Goal: Task Accomplishment & Management: Complete application form

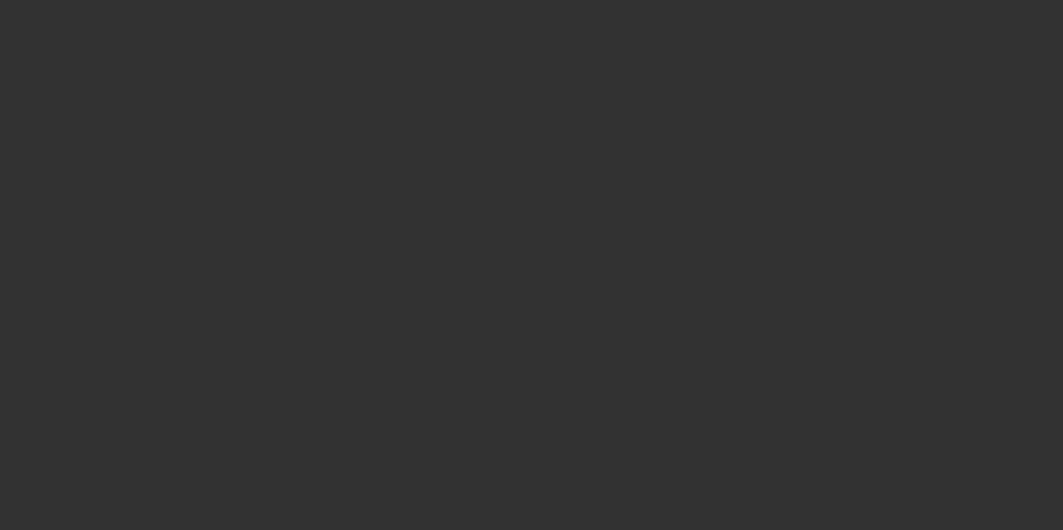
select select "3"
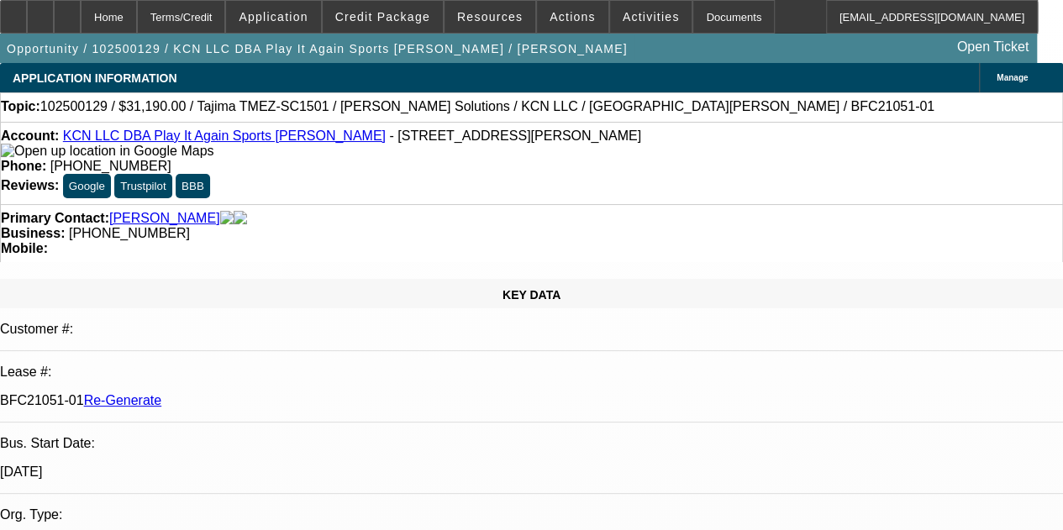
select select "0"
select select "2"
select select "0"
select select "6"
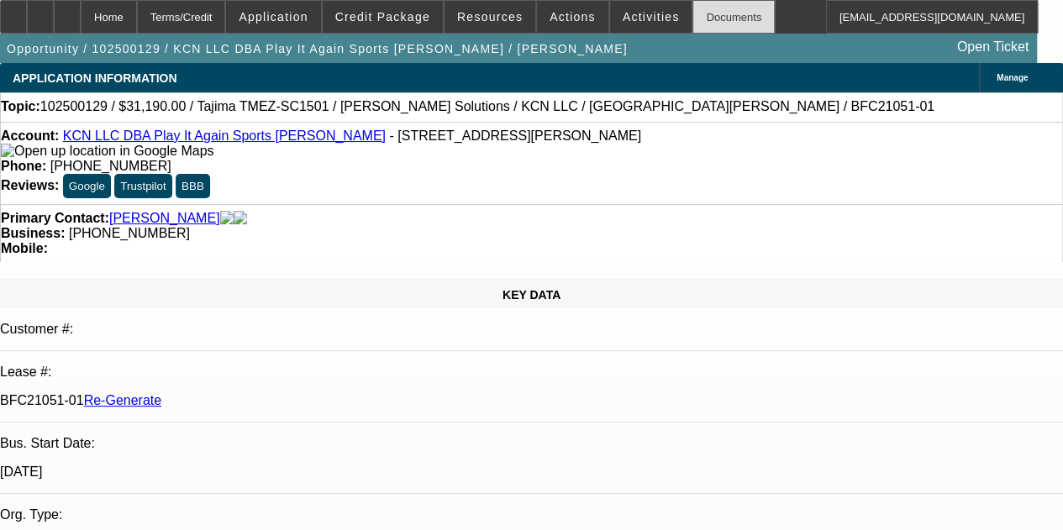
click at [692, 13] on div "Documents" at bounding box center [733, 17] width 82 height 34
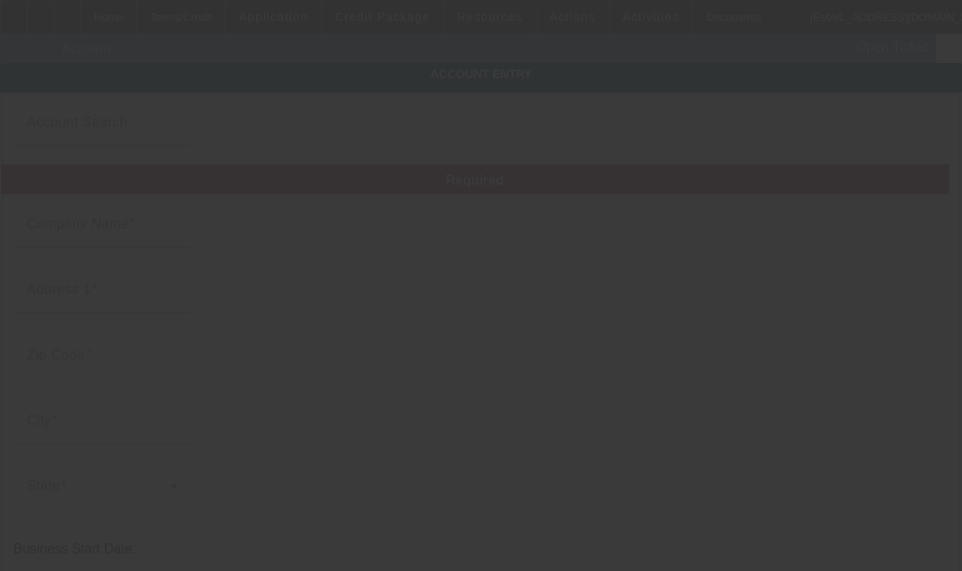
type input "KCN LLC"
type input "[STREET_ADDRESS]"
type input "30141"
type input "[PERSON_NAME]"
type input "[PHONE_NUMBER]"
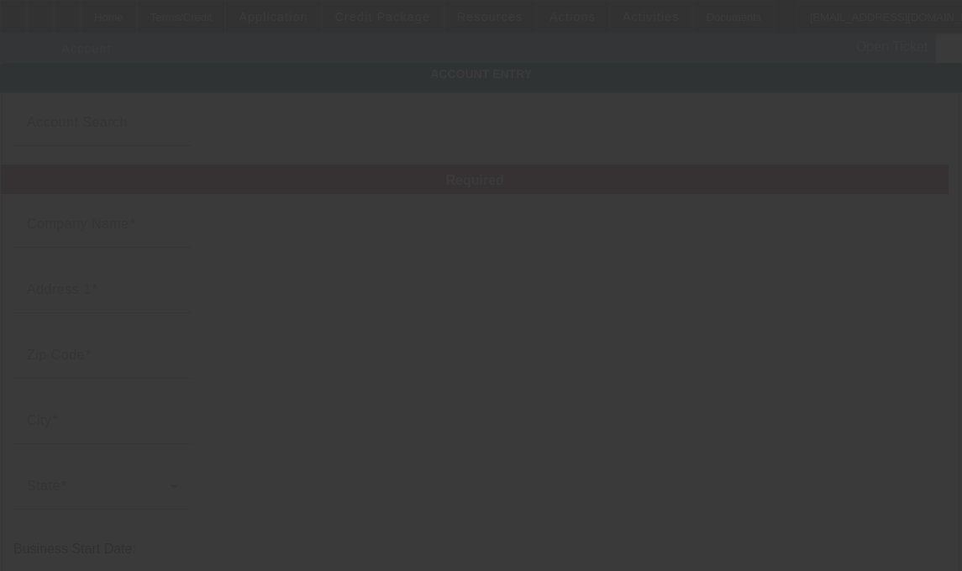
type input "Play It Again Sports Hiram"
type input "kamy.nikkhah@playitagainsportshiramga.com"
type input "921607048"
type input "Retail sporting goods store"
type input "10/6/2025"
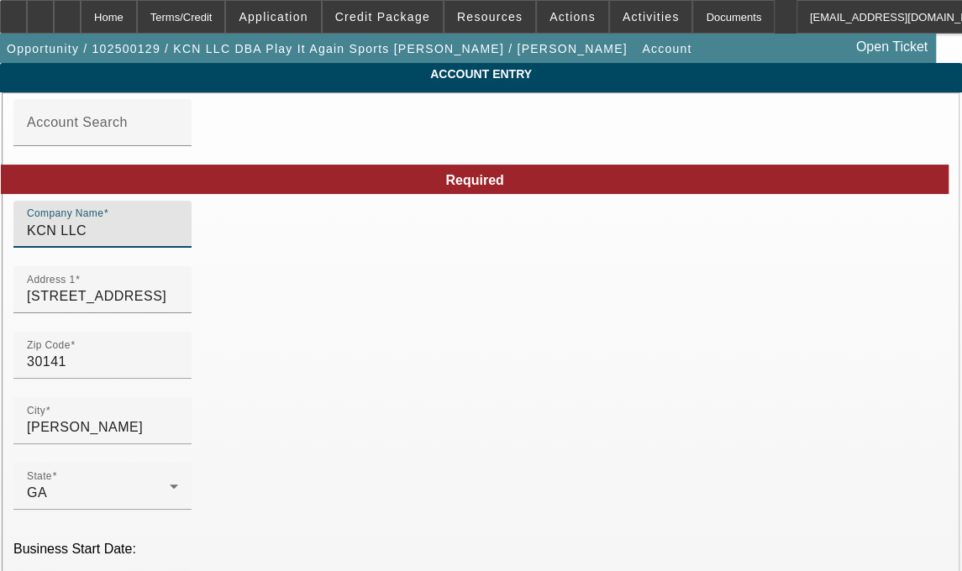
click at [124, 240] on input "KCN LLC" at bounding box center [102, 231] width 151 height 20
type input "KCN, LLC"
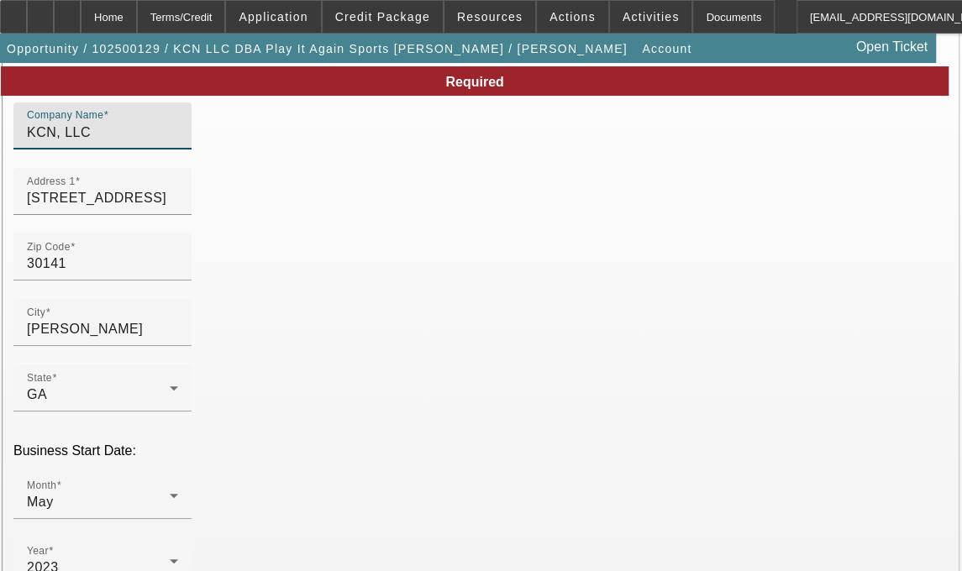
scroll to position [97, 0]
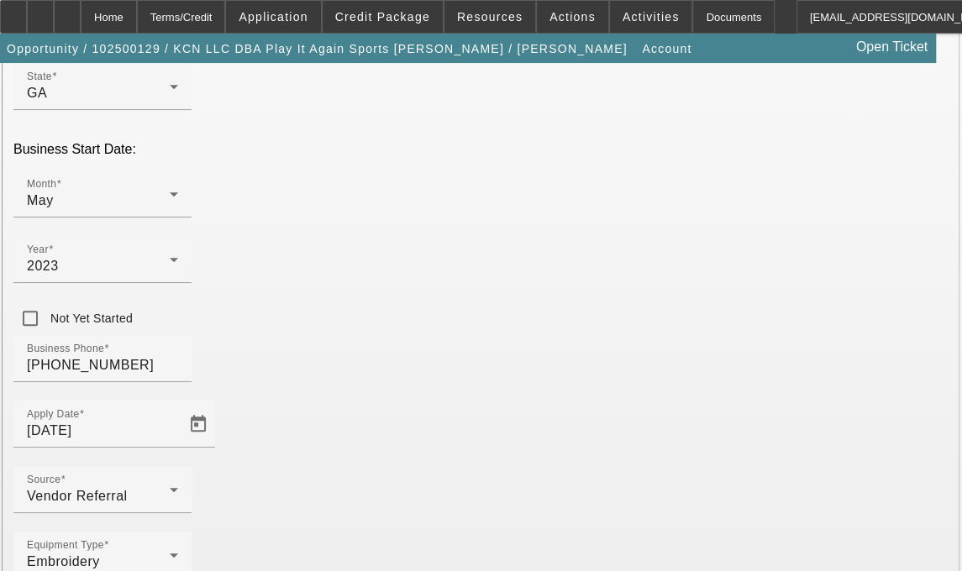
scroll to position [416, 0]
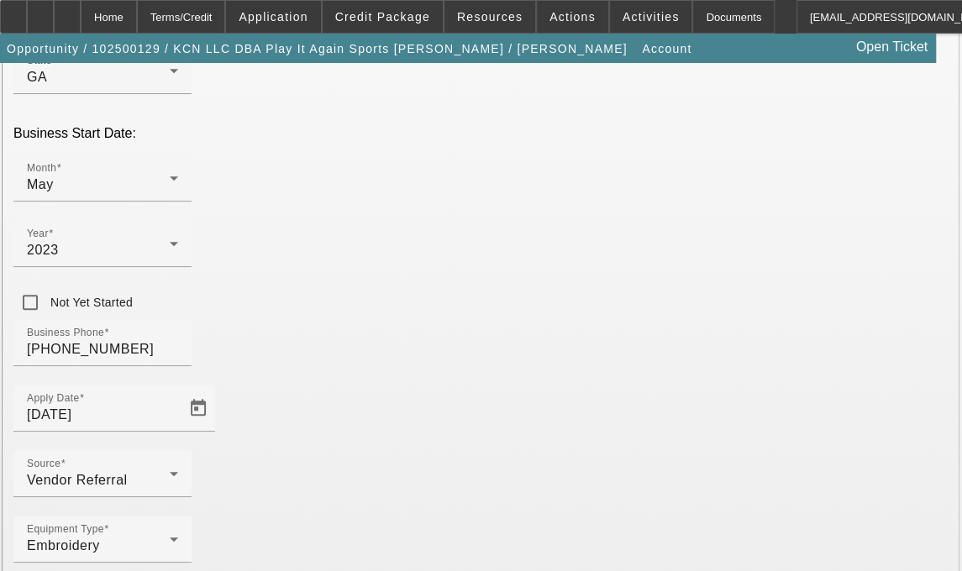
type input "Paulding"
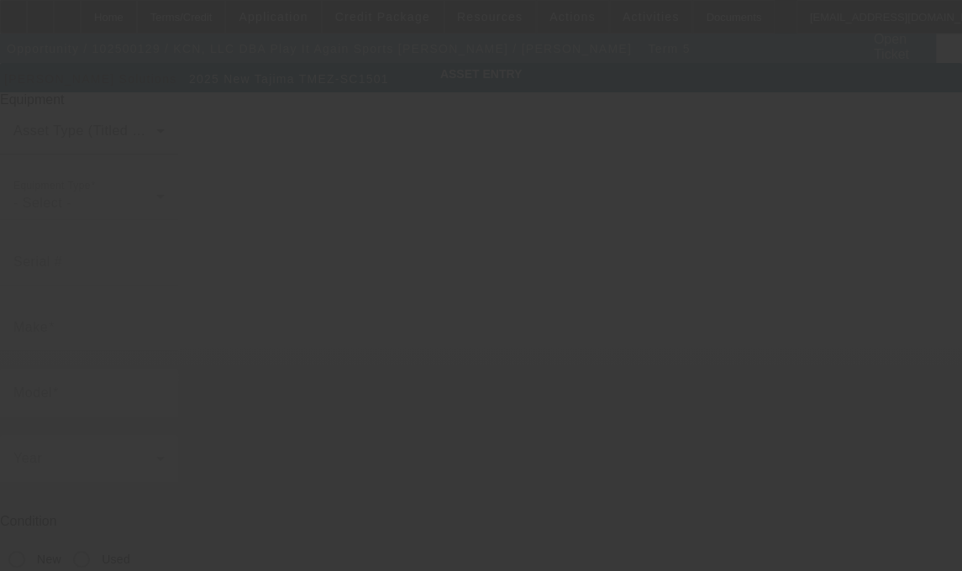
type input "Tajima"
type input "TMEZ-SC1501"
radio input "true"
type textarea "new single head embroidery machine"
type input "[STREET_ADDRESS][PERSON_NAME]"
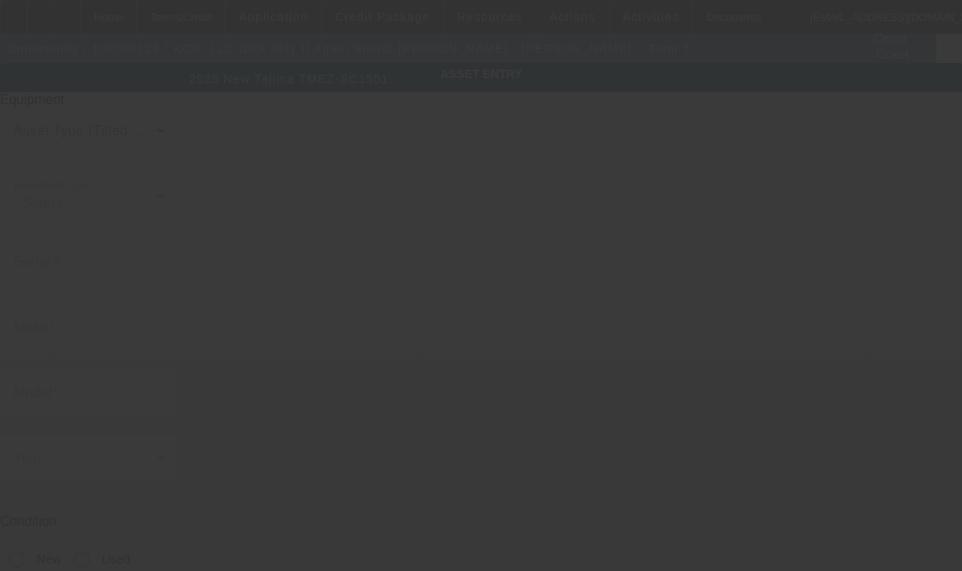
type input "[PERSON_NAME]"
type input "30141"
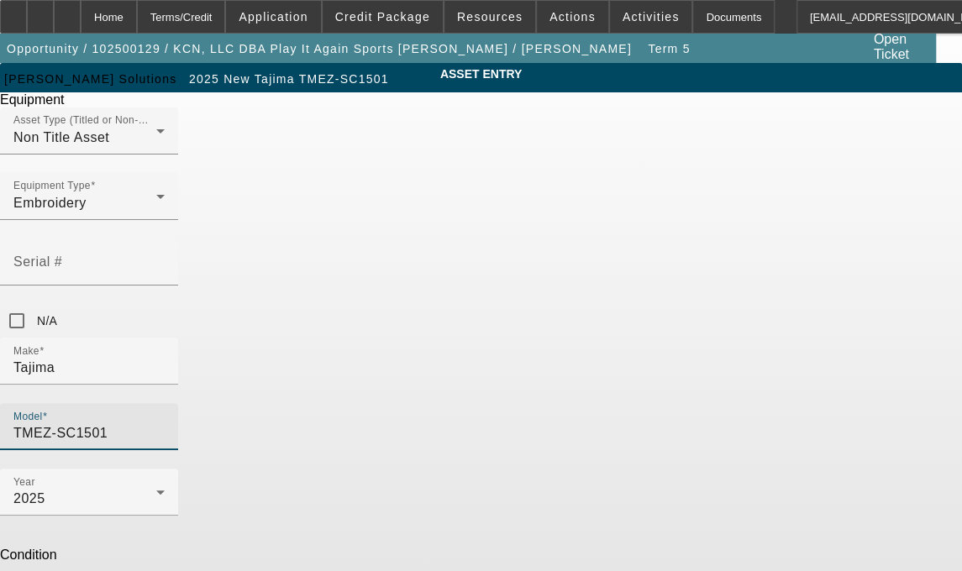
click at [165, 423] on input "TMEZ-SC1501" at bounding box center [88, 433] width 151 height 20
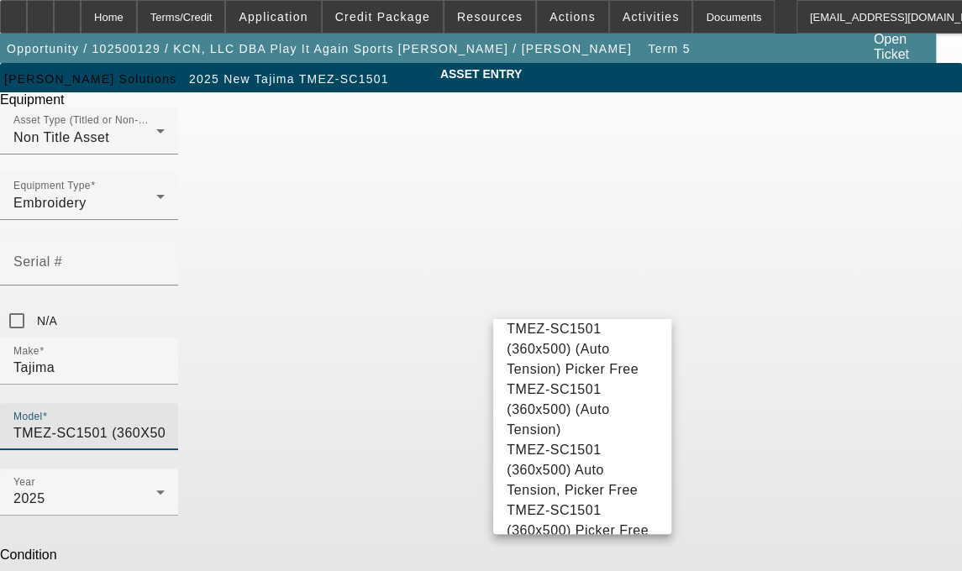
scroll to position [187, 0]
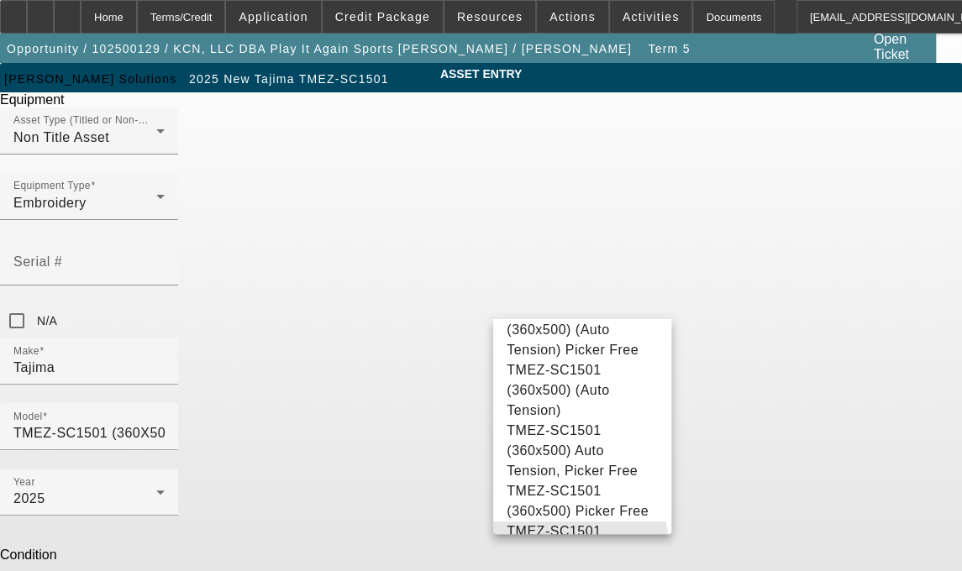
click at [580, 524] on span "TMEZ-SC1501 (360x500)" at bounding box center [554, 541] width 94 height 34
type input "TMEZ-SC1501 (360x500)"
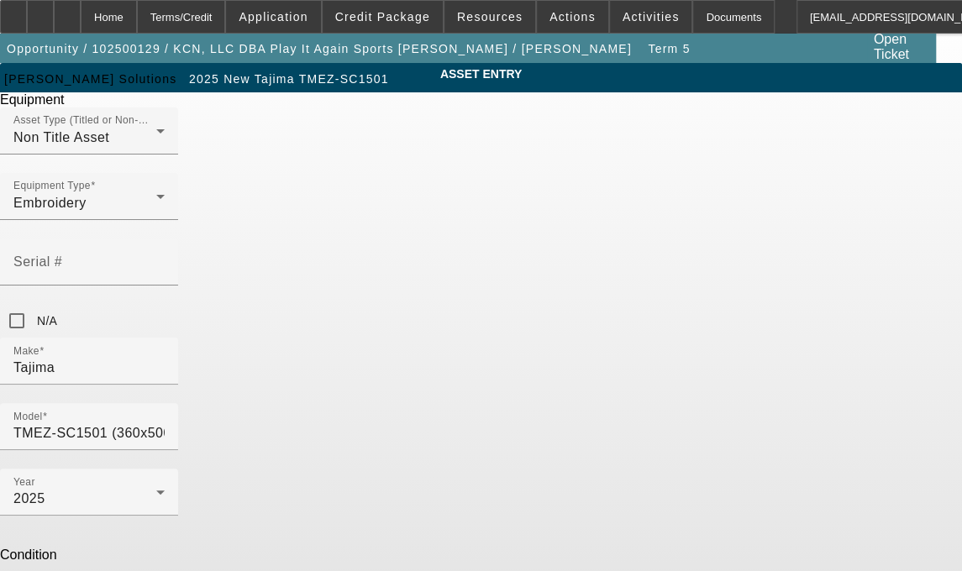
type textarea "n"
type textarea "Auto Tension, Picker Free 1 Head / 15 Needle Embroidery Machine includes Stand,…"
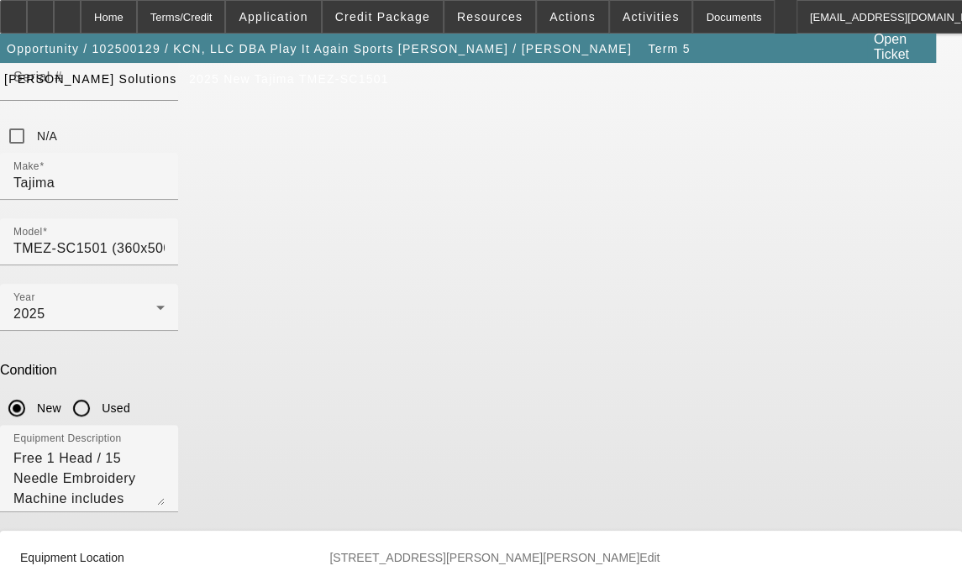
scroll to position [197, 0]
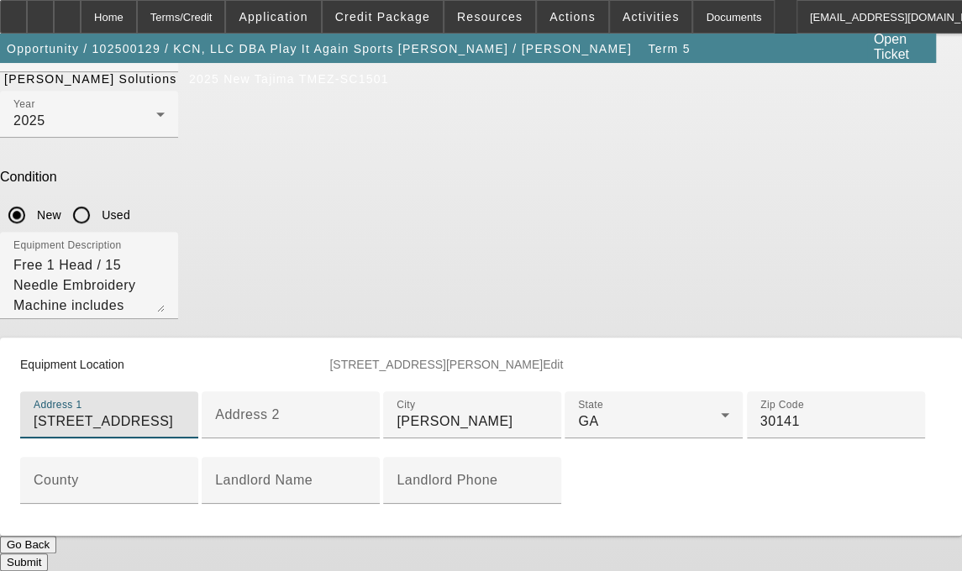
scroll to position [488, 0]
type input "45 Darbys Crossing Dr"
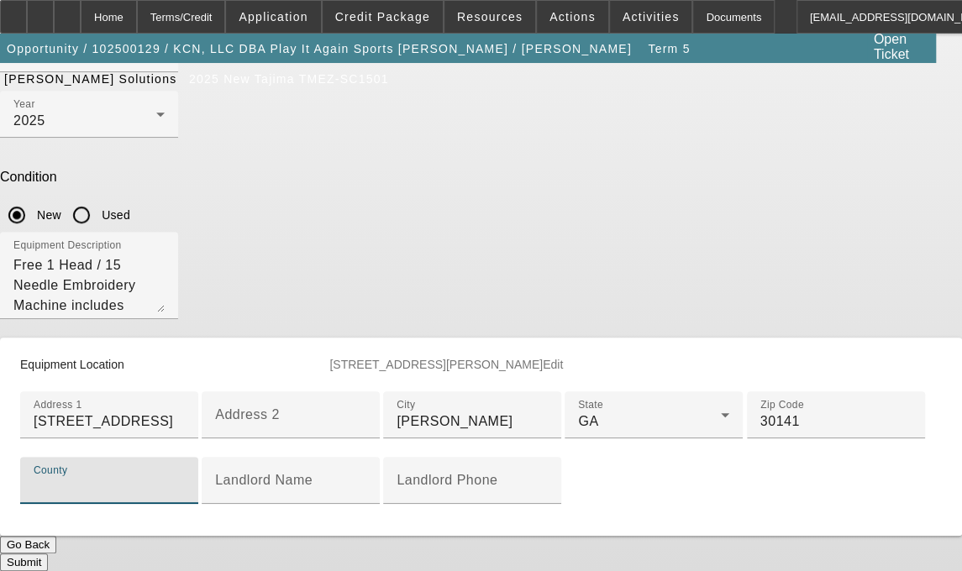
click at [185, 477] on input "County" at bounding box center [109, 487] width 151 height 20
type input "Paulding"
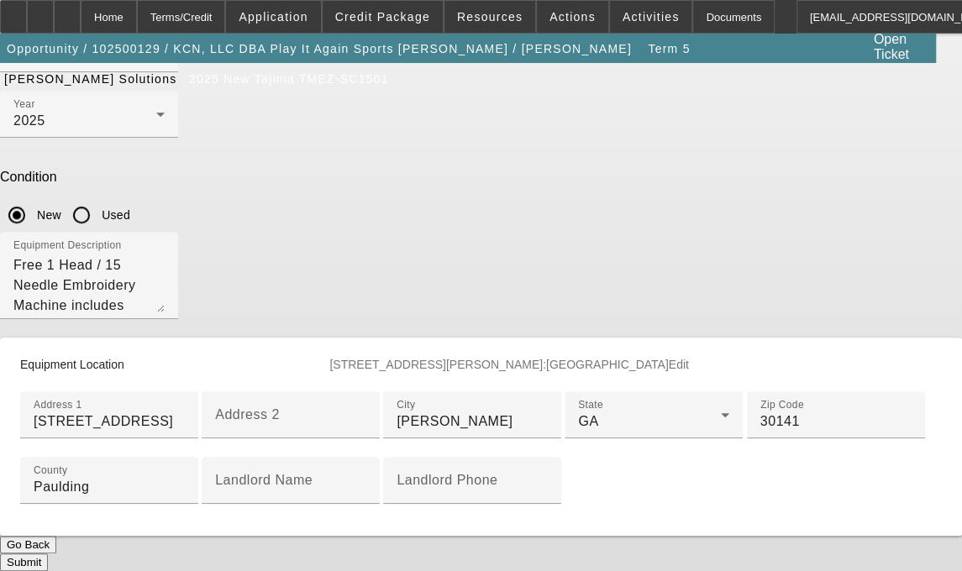
click at [48, 554] on button "Submit" at bounding box center [24, 563] width 48 height 18
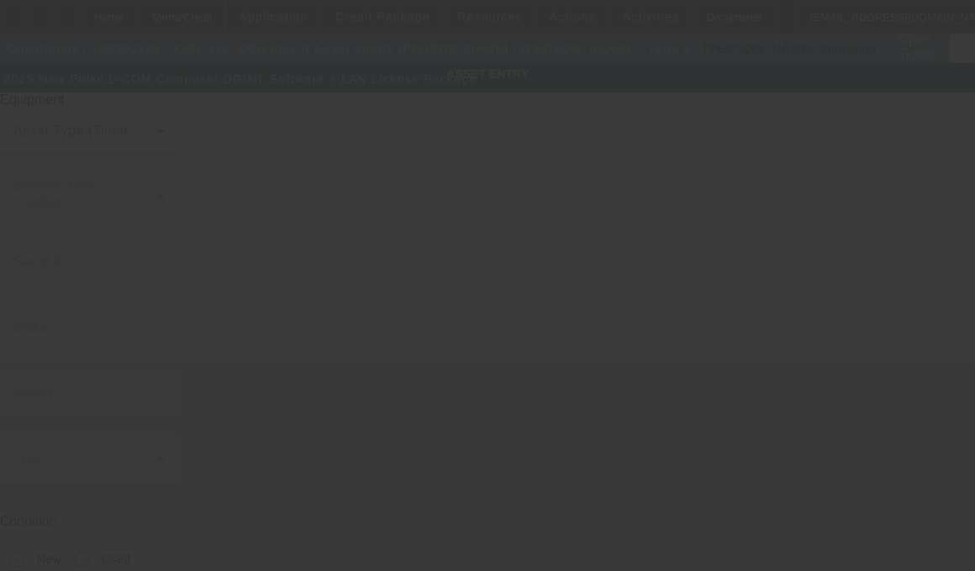
type input "Pulse"
type input "L-COM Composer DG/ML Software + LAN License Package"
radio input "true"
type textarea "new software"
type input "[STREET_ADDRESS][PERSON_NAME]"
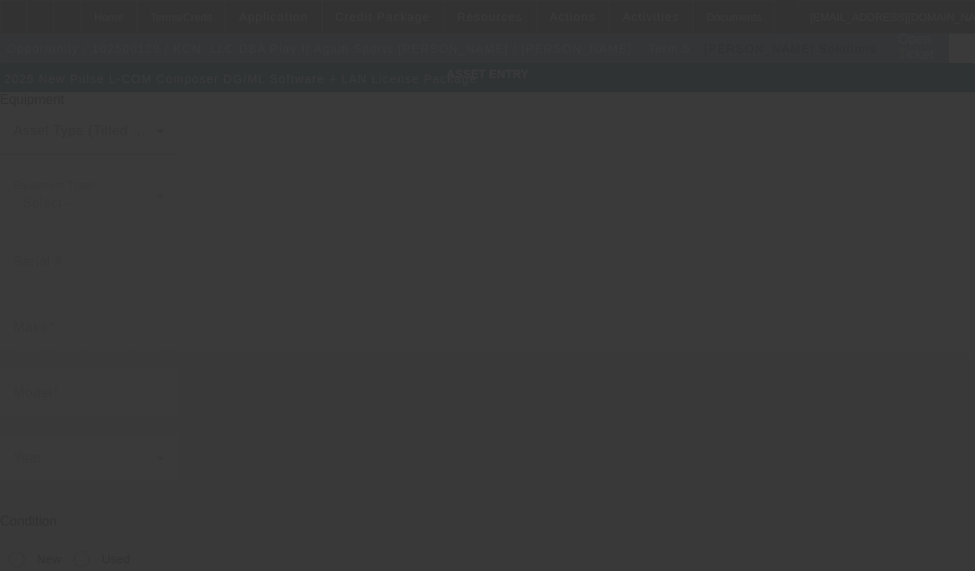
type input "[PERSON_NAME]"
type input "30141"
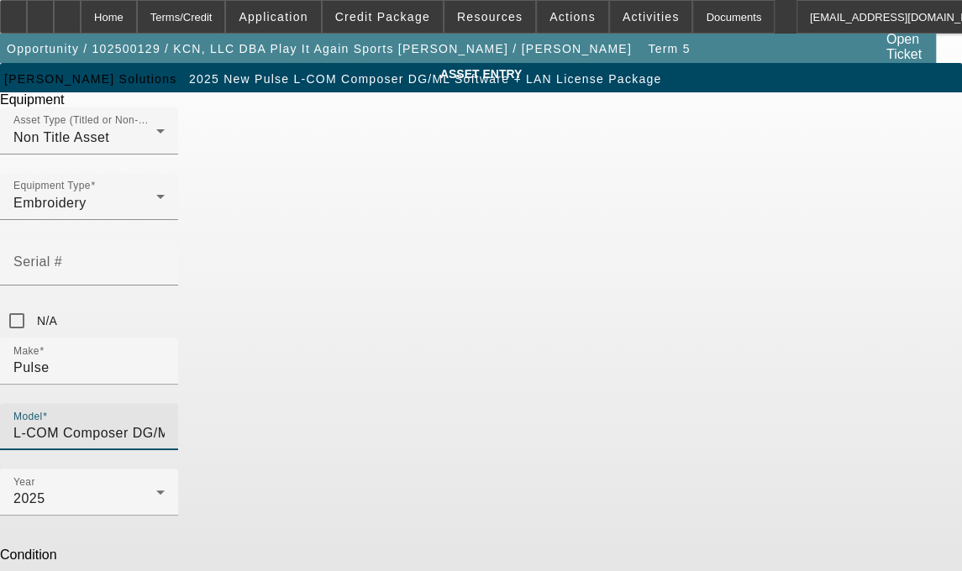
click at [165, 423] on input "L-COM Composer DG/ML Software + LAN License Package" at bounding box center [88, 433] width 151 height 20
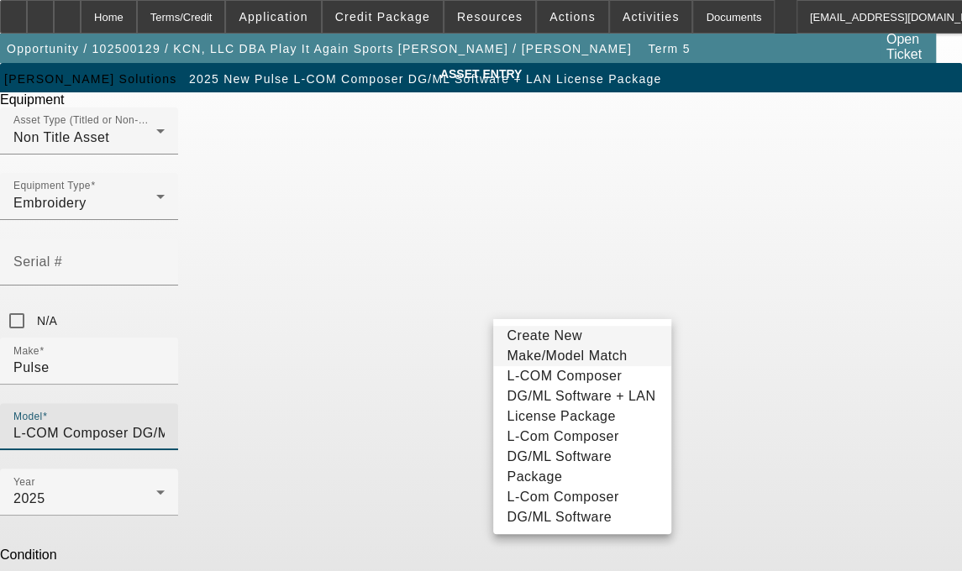
type input "L-COM Composer DG/ML Sof"
drag, startPoint x: 653, startPoint y: 305, endPoint x: 428, endPoint y: 310, distance: 225.2
click at [428, 338] on div "Make Pulse Model L-COM Composer DG/ML Sof" at bounding box center [481, 403] width 962 height 131
type input "L-Com Composer"
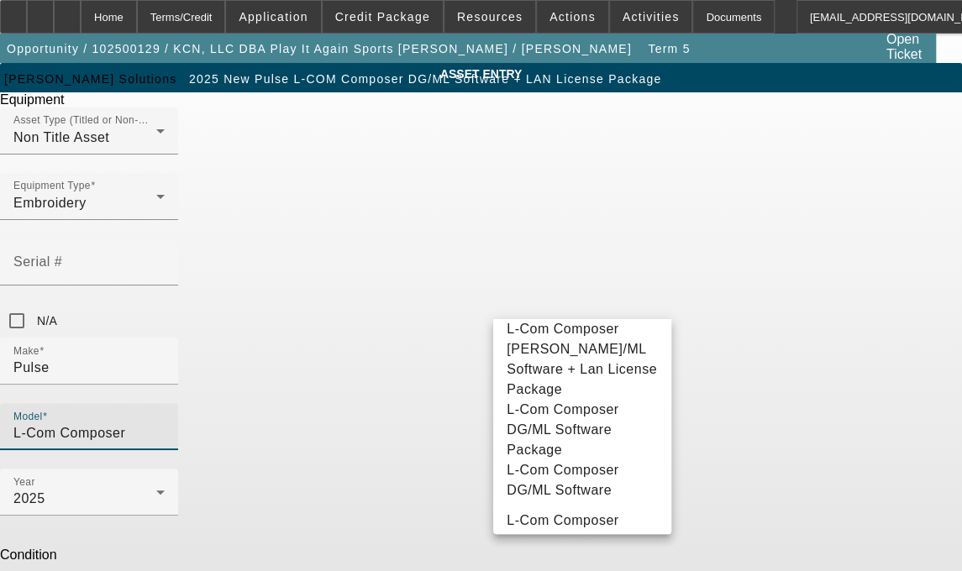
scroll to position [129, 0]
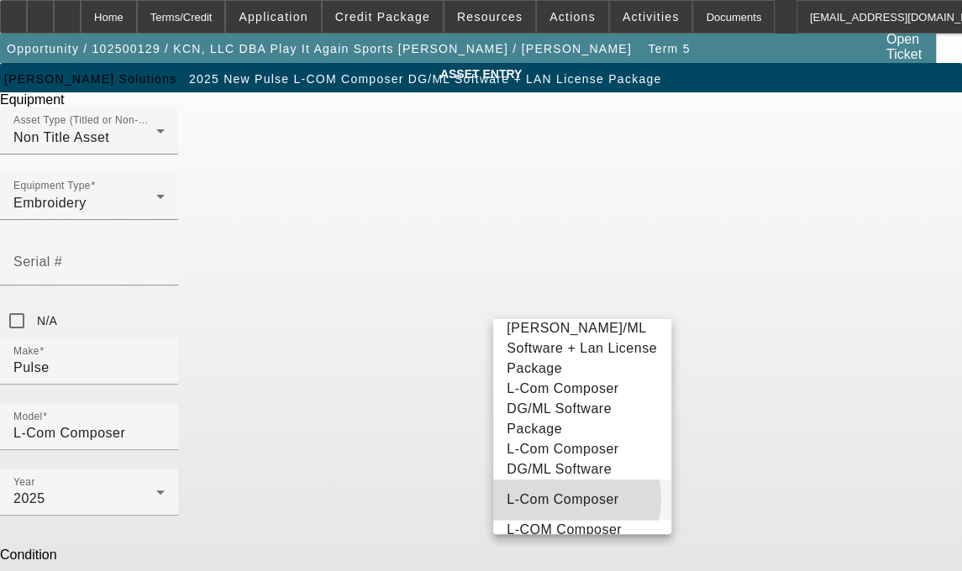
click at [561, 507] on span "L-Com Composer" at bounding box center [563, 499] width 112 height 14
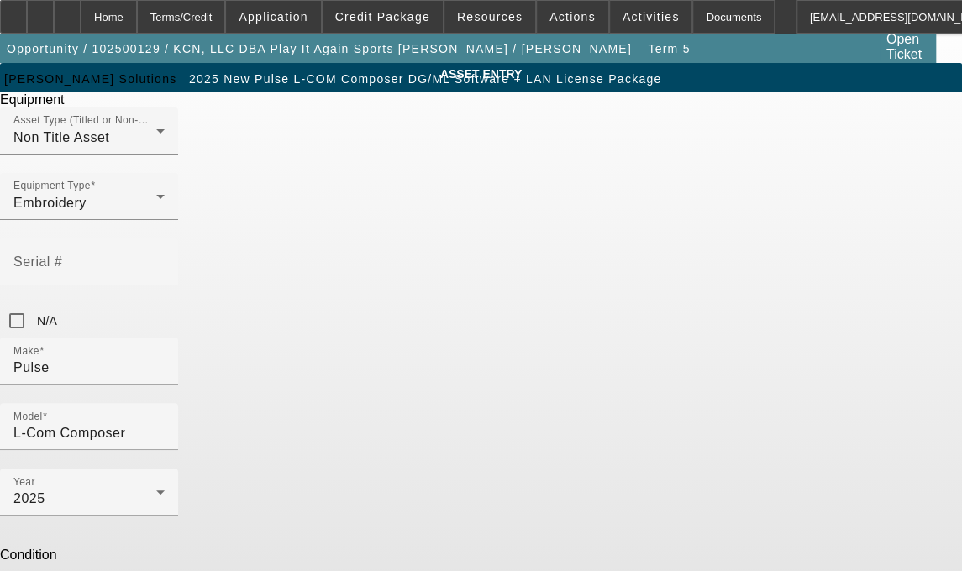
drag, startPoint x: 392, startPoint y: 437, endPoint x: 254, endPoint y: 424, distance: 139.2
click at [254, 424] on div "ASSET ENTRY Delete asset Equipment Asset Type (Titled or Non-Titled) Non Title …" at bounding box center [481, 427] width 962 height 728
type textarea "Tajima DG/ML Software + Lan License with Dongle"
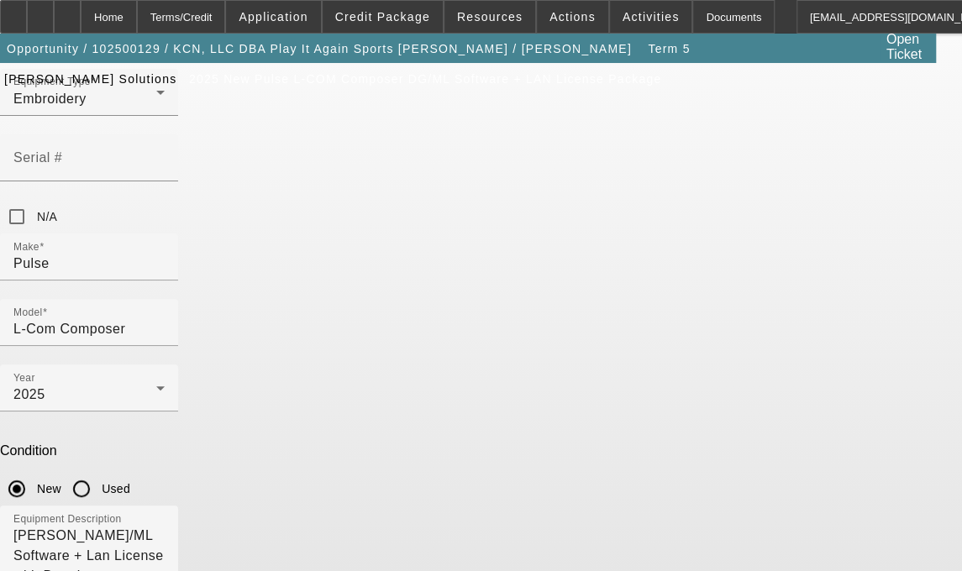
scroll to position [158, 0]
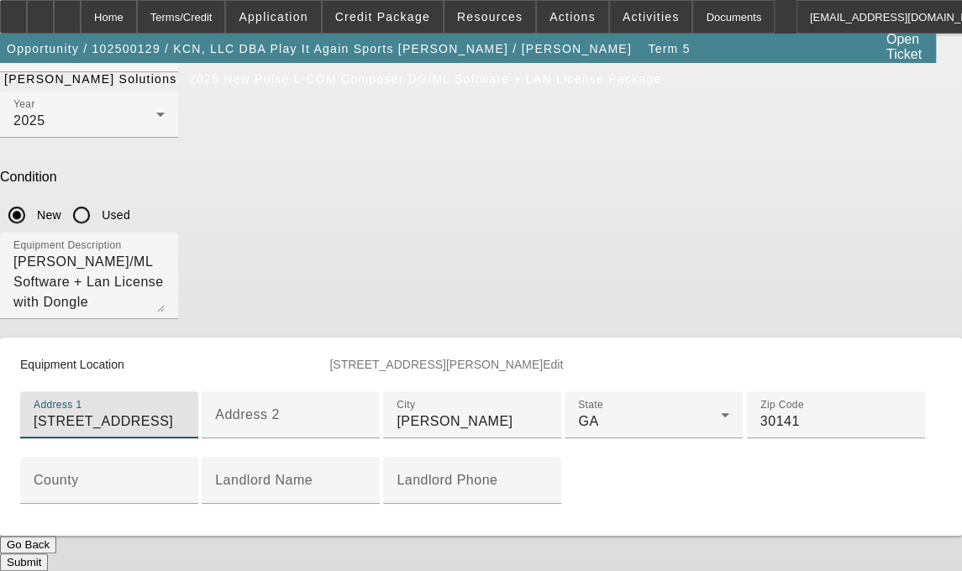
scroll to position [497, 0]
type input "45 Darbys Crossing Dr"
click at [185, 457] on div "County" at bounding box center [109, 480] width 151 height 47
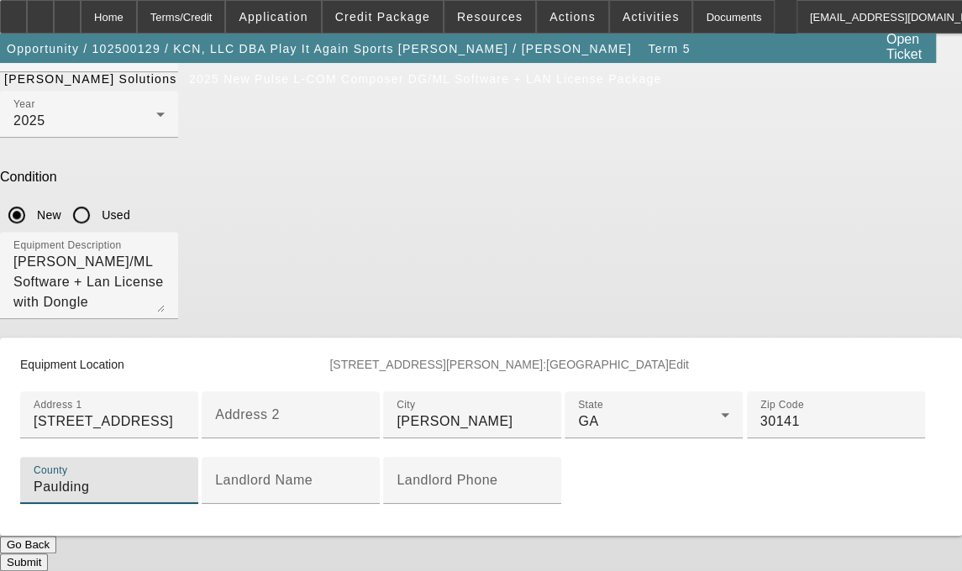
scroll to position [635, 0]
type input "Paulding"
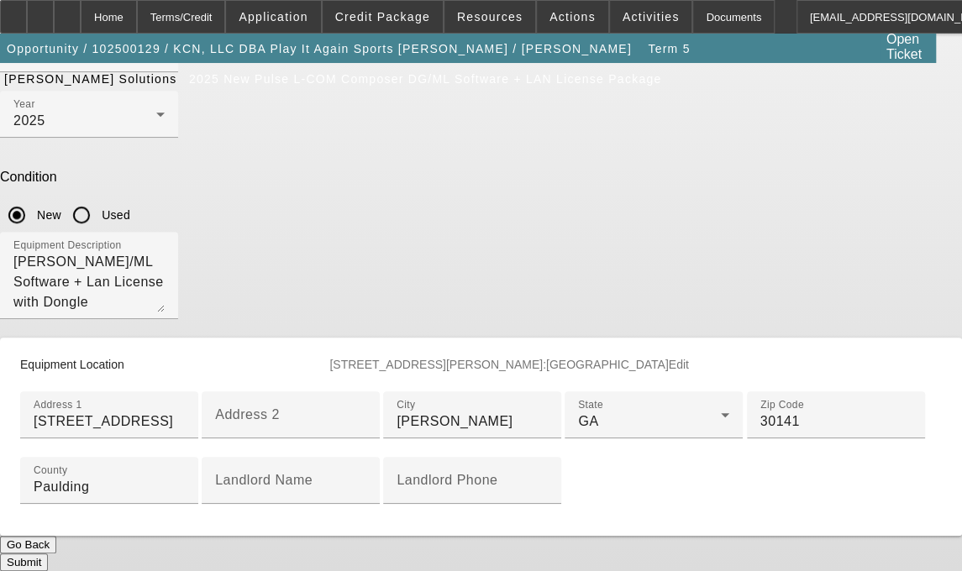
click at [48, 554] on button "Submit" at bounding box center [24, 563] width 48 height 18
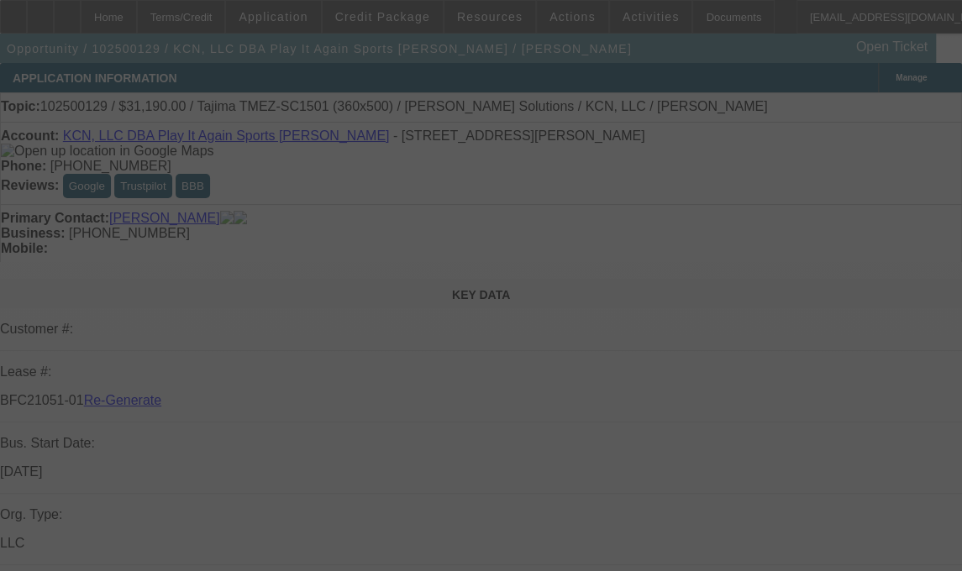
select select "3"
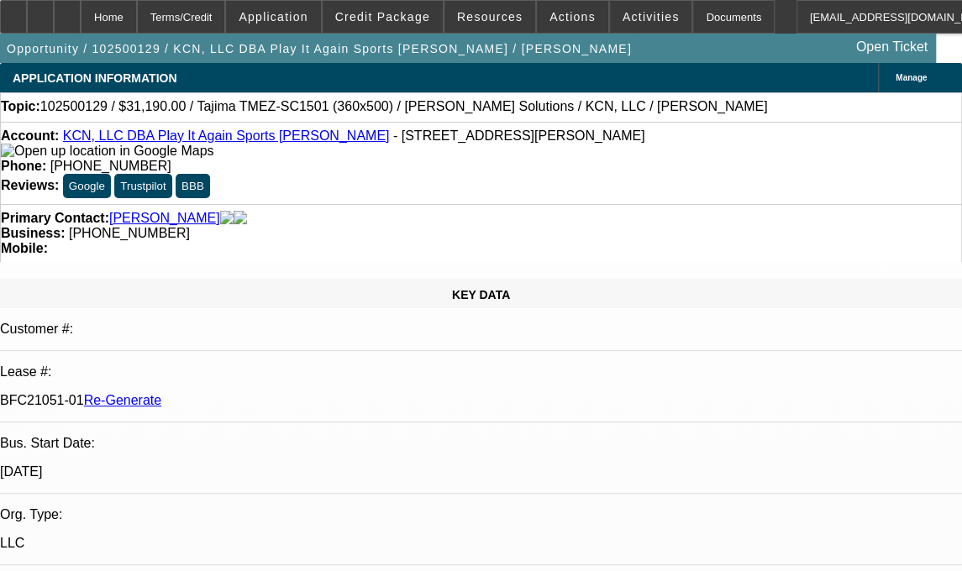
select select "0"
select select "2"
select select "0"
select select "6"
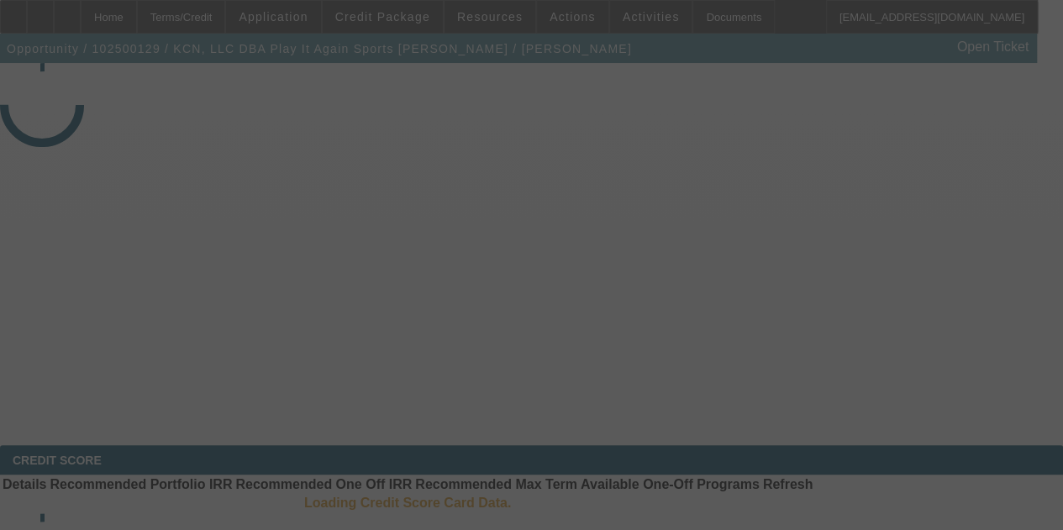
select select "3"
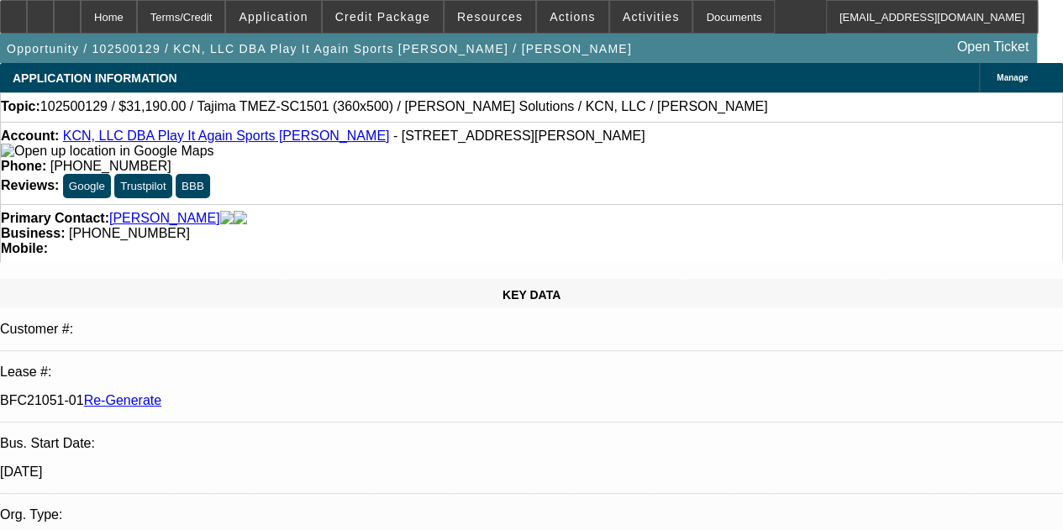
select select "0"
select select "2"
select select "0"
select select "6"
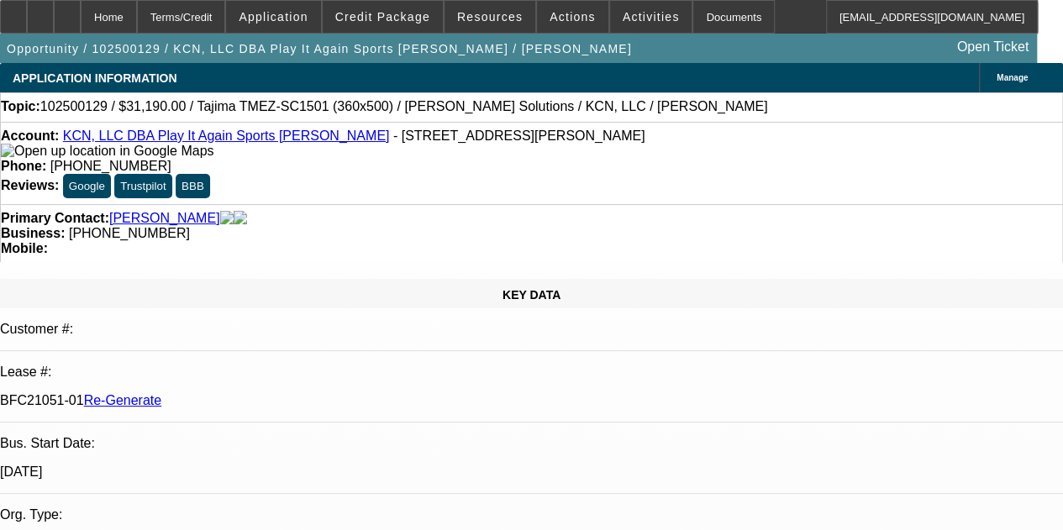
click at [532, 75] on div "APPLICATION INFORMATION [GEOGRAPHIC_DATA]" at bounding box center [531, 77] width 1063 height 29
click at [623, 13] on span "Activities" at bounding box center [651, 16] width 57 height 13
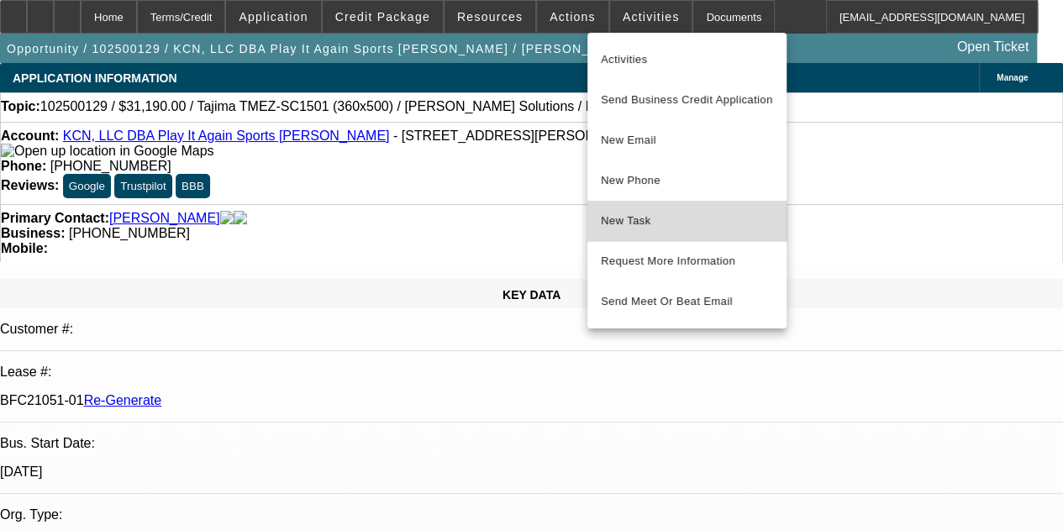
click at [620, 224] on span "New Task" at bounding box center [687, 221] width 172 height 20
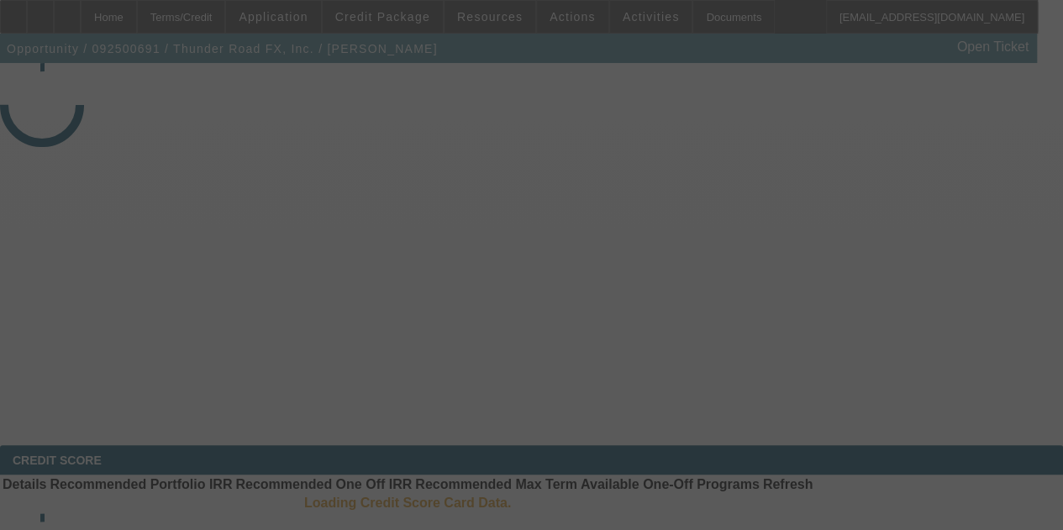
select select "3"
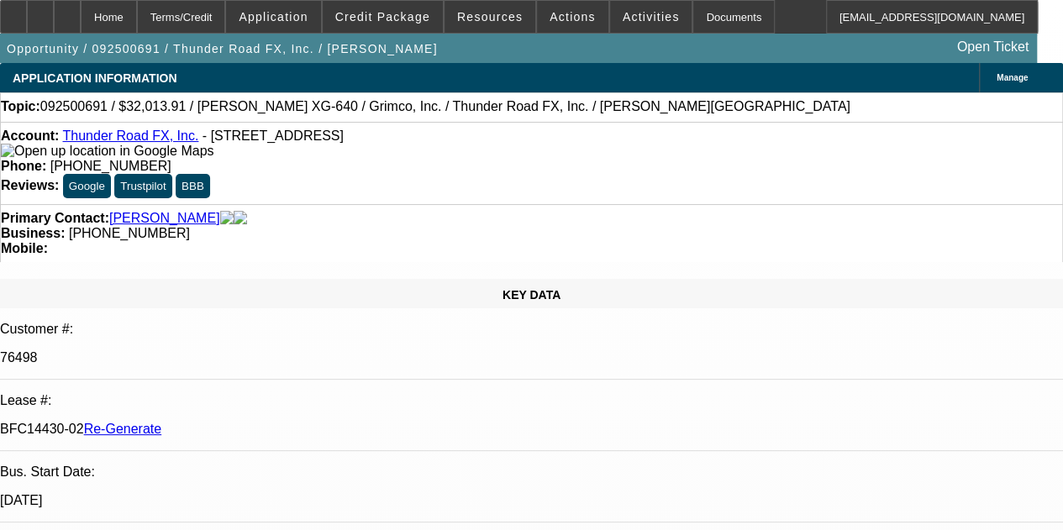
select select "0"
select select "3"
select select "0"
select select "2"
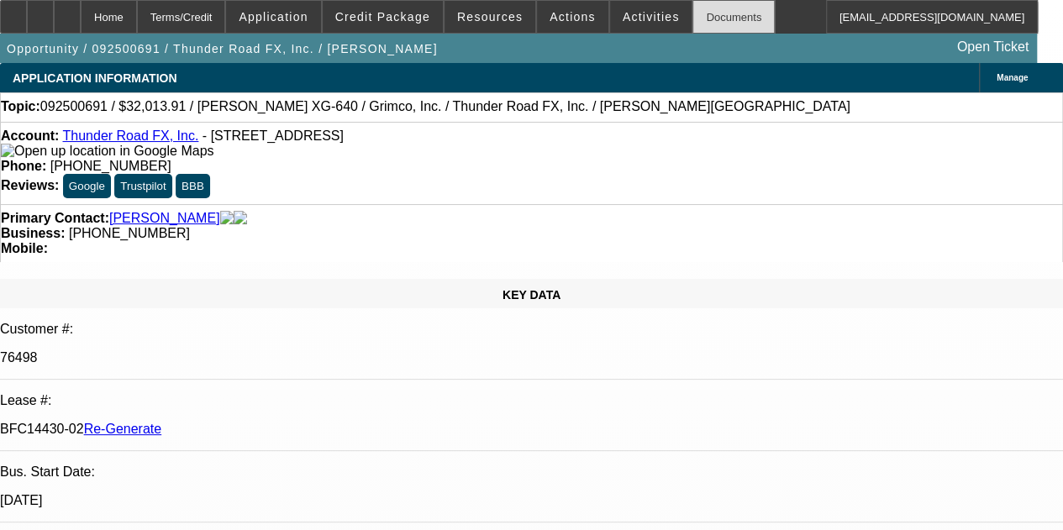
click at [692, 19] on div "Documents" at bounding box center [733, 17] width 82 height 34
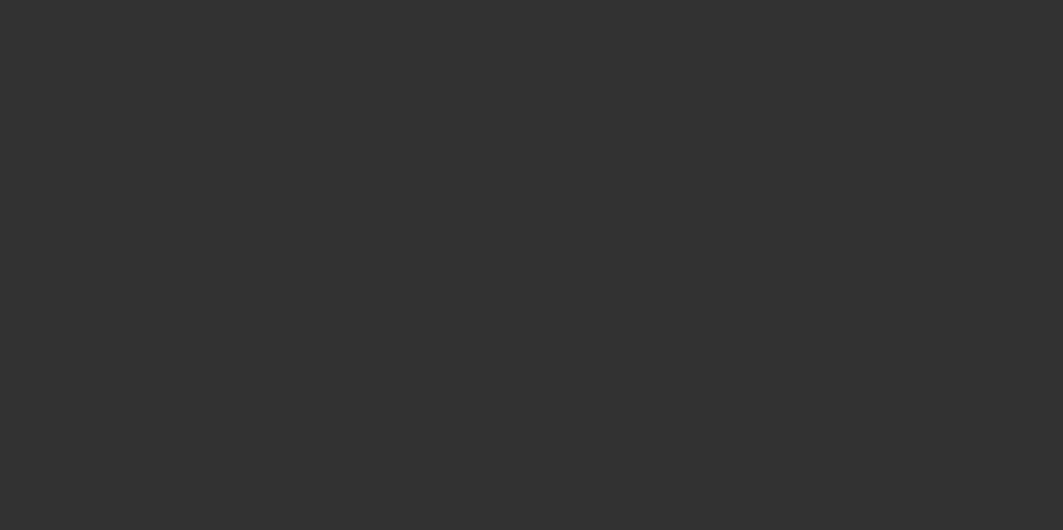
select select "3"
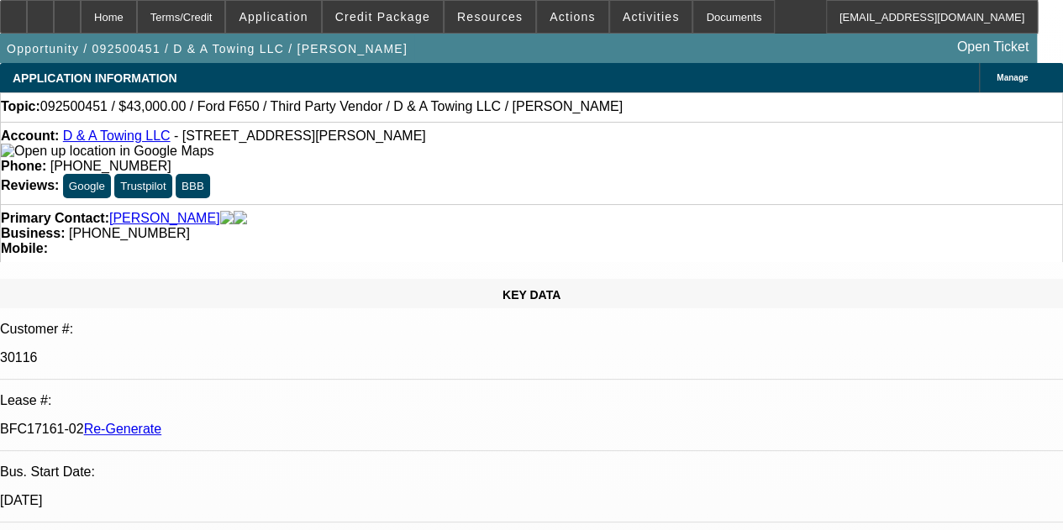
select select "0"
select select "3"
select select "0.15"
select select "16"
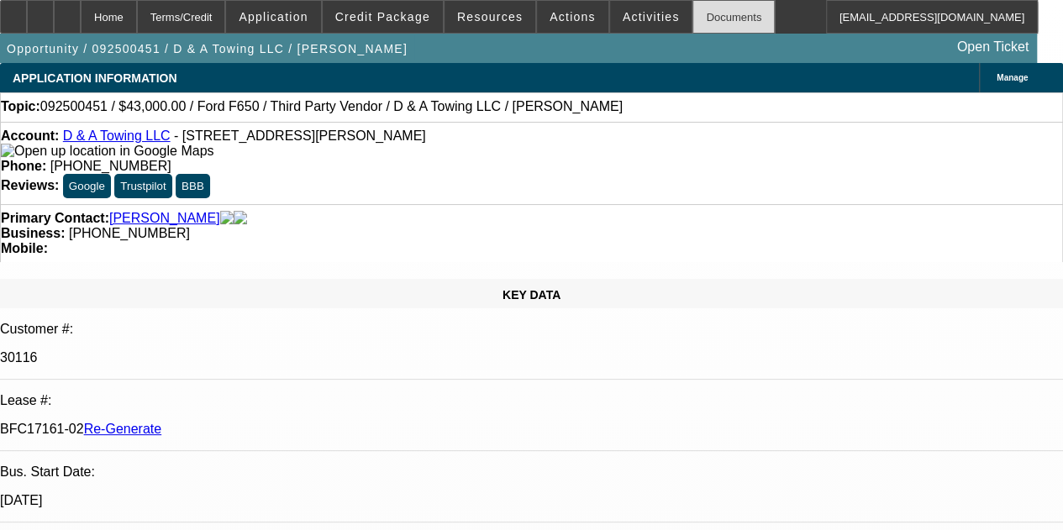
click at [698, 19] on div "Documents" at bounding box center [733, 17] width 82 height 34
click at [630, 13] on span "Activities" at bounding box center [651, 16] width 57 height 13
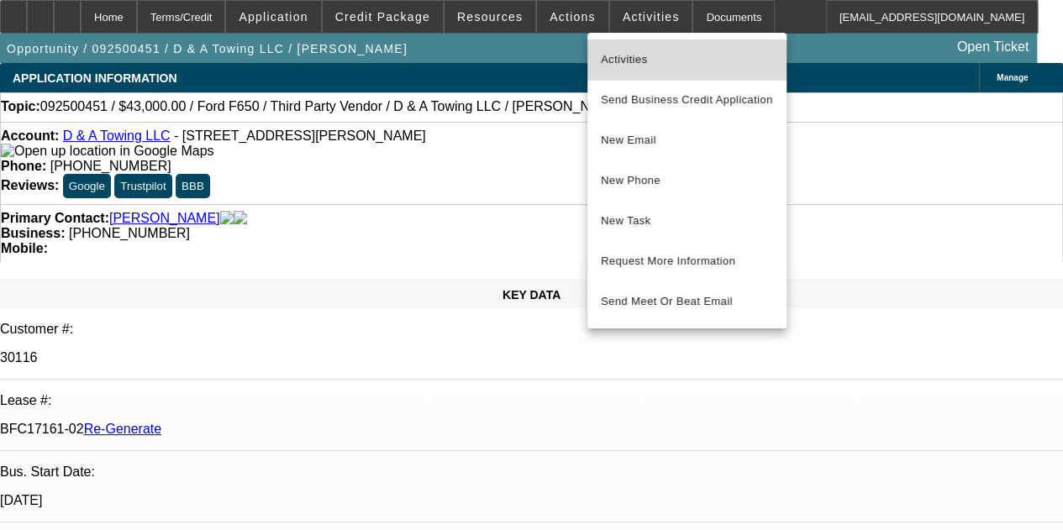
click at [625, 60] on span "Activities" at bounding box center [687, 60] width 172 height 20
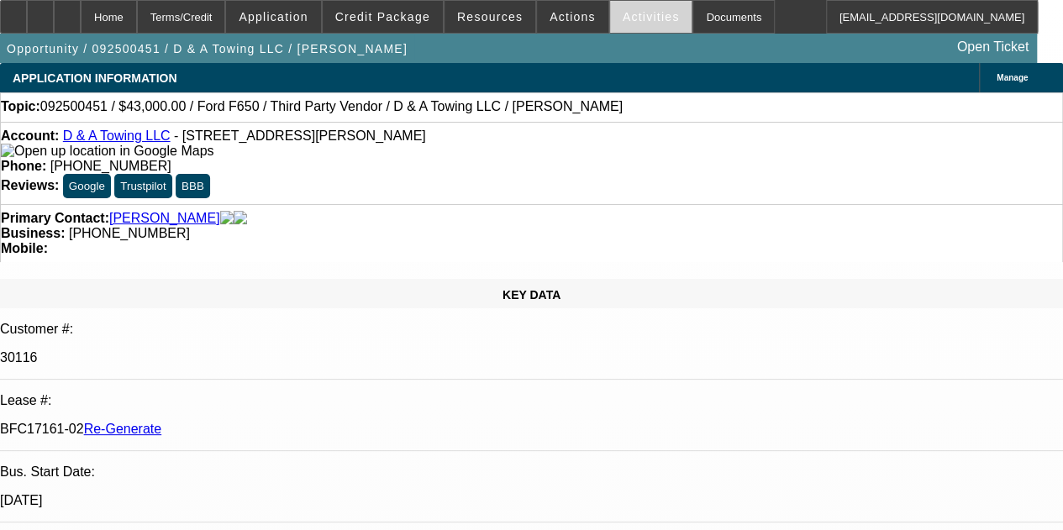
click at [644, 10] on span at bounding box center [651, 17] width 82 height 40
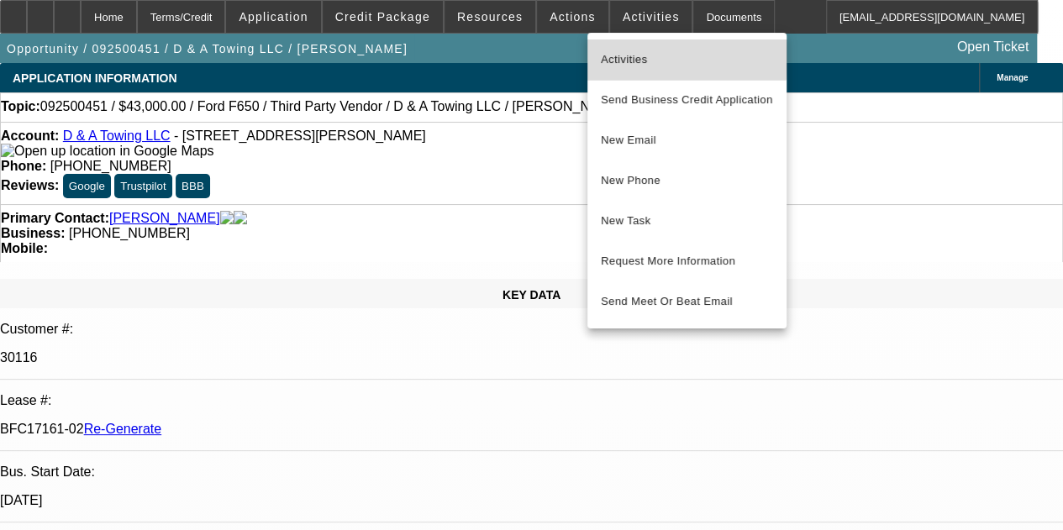
click at [628, 55] on span "Activities" at bounding box center [687, 60] width 172 height 20
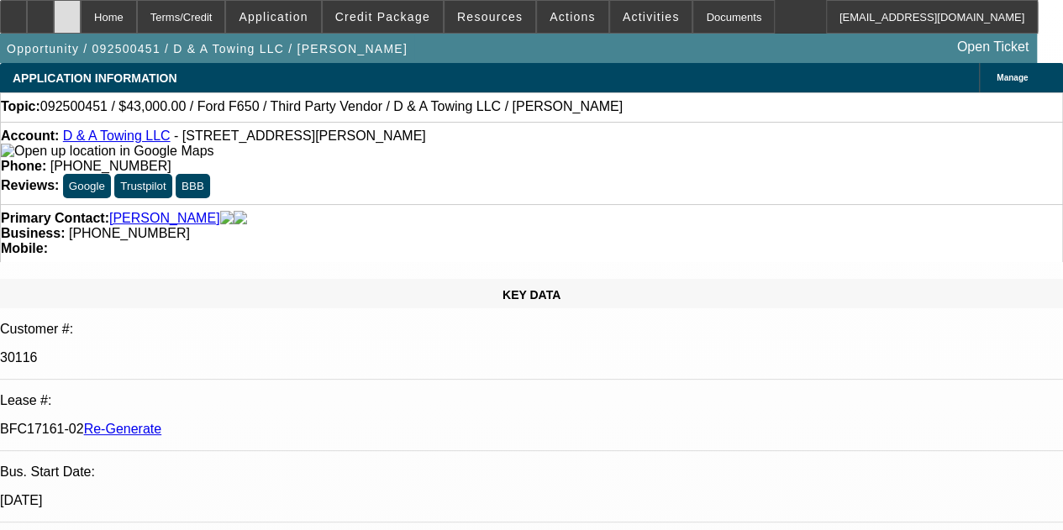
click at [67, 11] on icon at bounding box center [67, 11] width 0 height 0
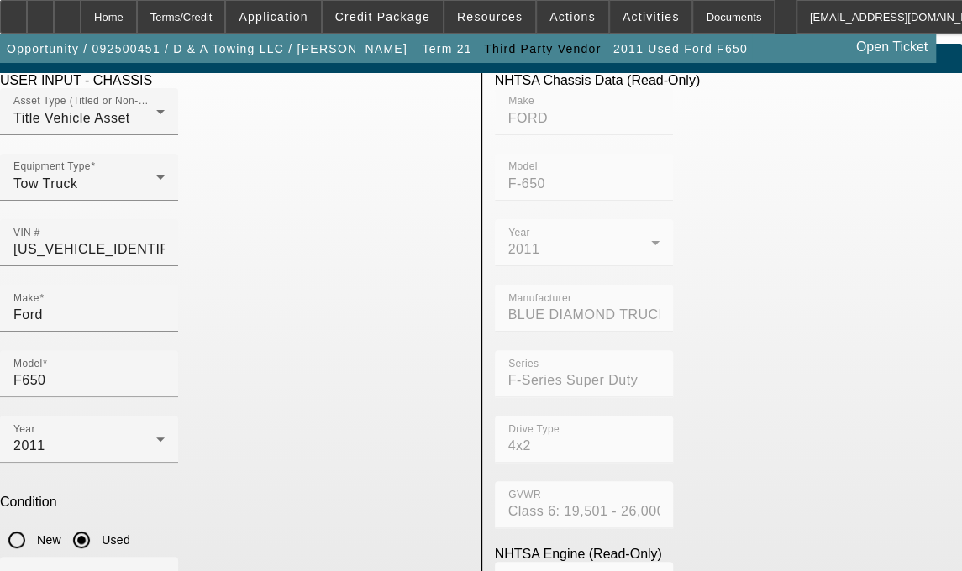
scroll to position [163, 0]
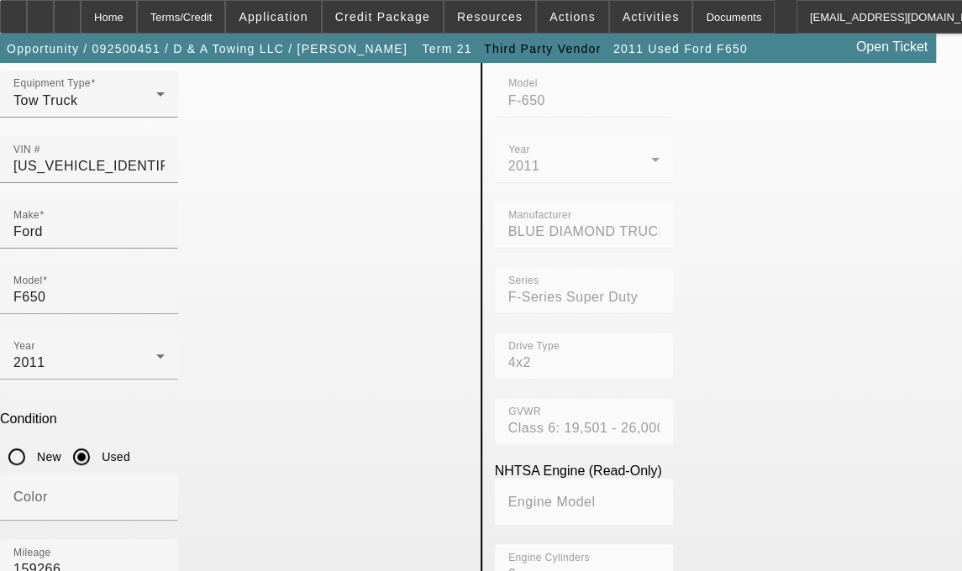
type input "H"
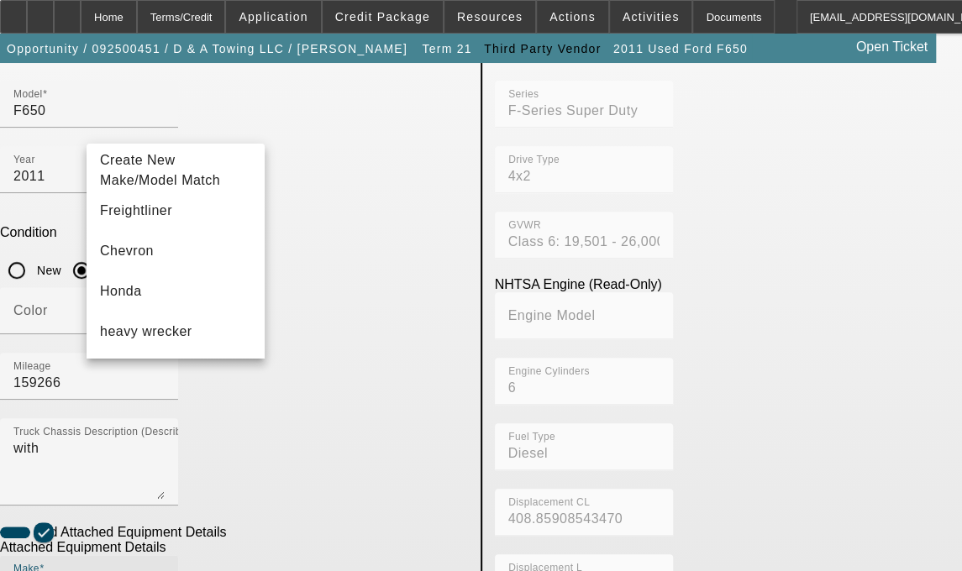
scroll to position [290, 0]
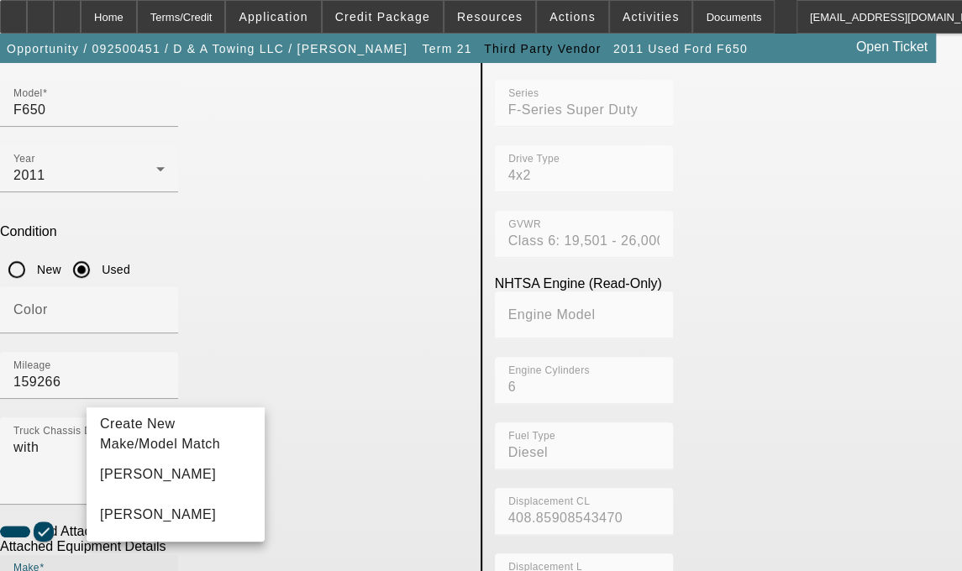
type input "Jerr-Dan"
click at [125, 438] on textarea "with" at bounding box center [88, 468] width 151 height 60
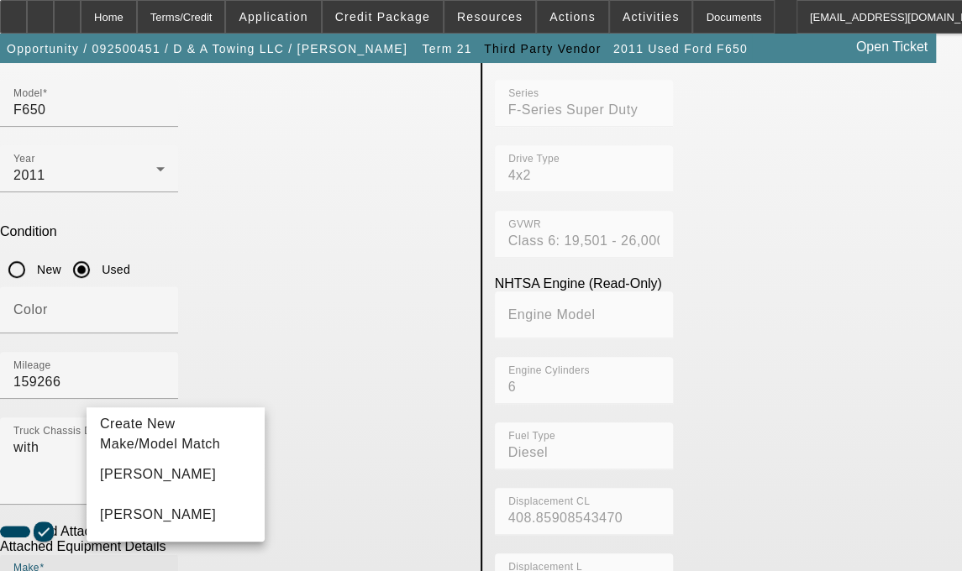
click at [125, 481] on span "Jerr-Dan" at bounding box center [158, 474] width 116 height 14
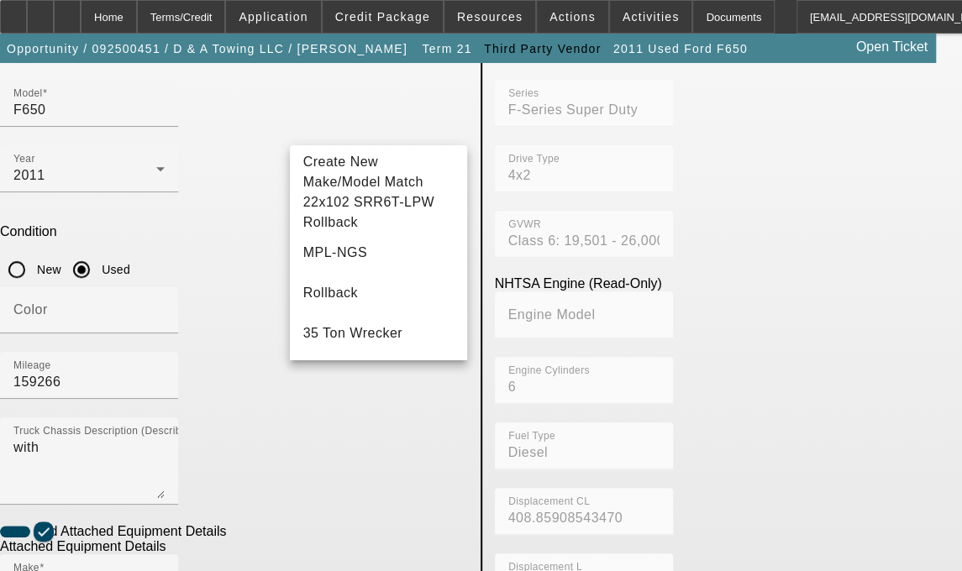
type input "S"
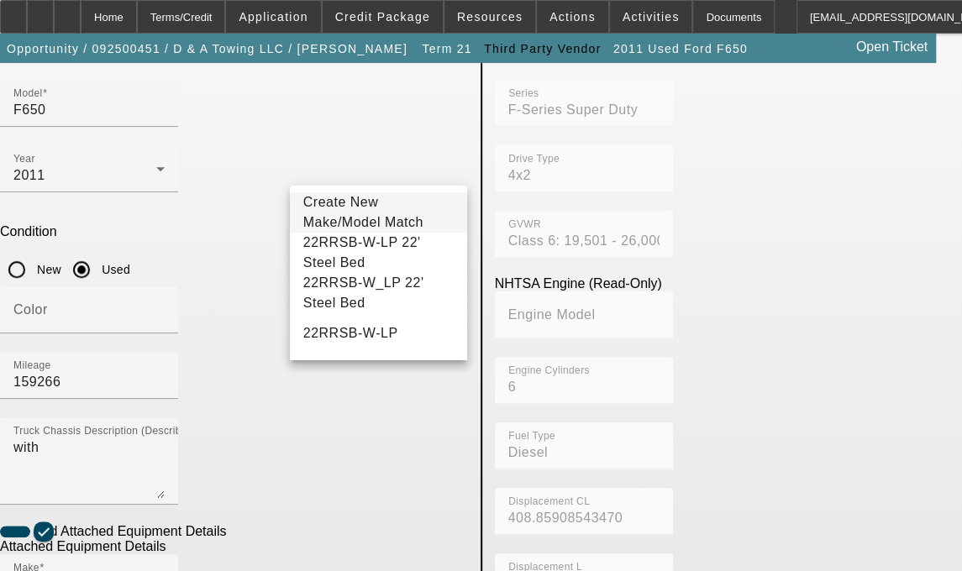
type input "2RRSB-W"
click at [334, 209] on span "Create New Make/Model Match" at bounding box center [378, 212] width 151 height 40
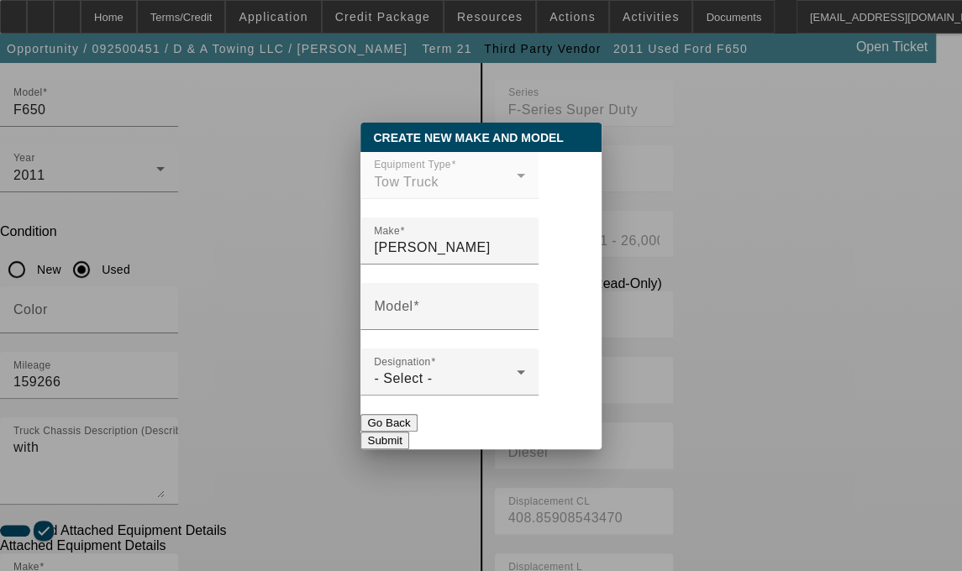
scroll to position [0, 0]
click at [403, 313] on mat-label "Model" at bounding box center [393, 306] width 39 height 14
click at [403, 314] on input "Model" at bounding box center [449, 313] width 151 height 20
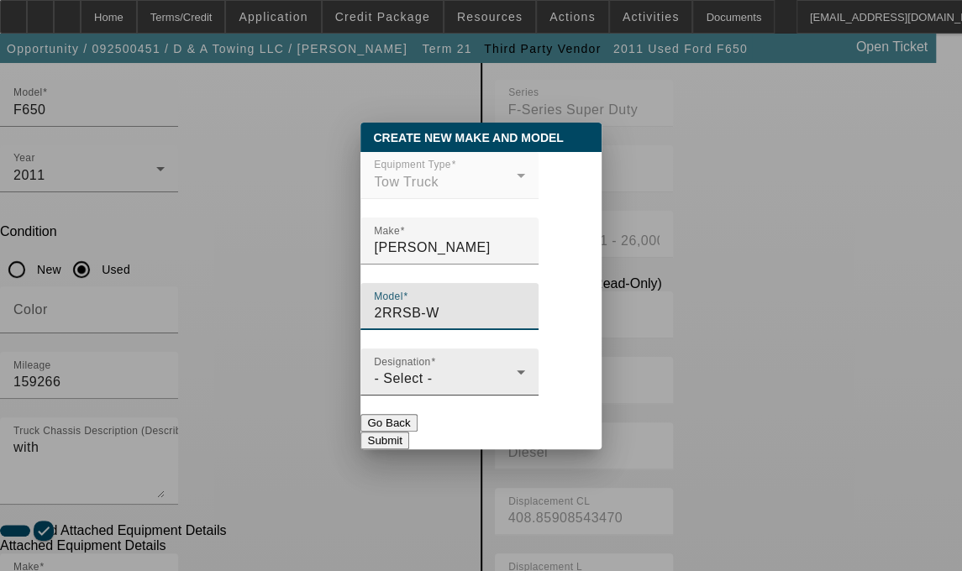
type input "2RRSB-W"
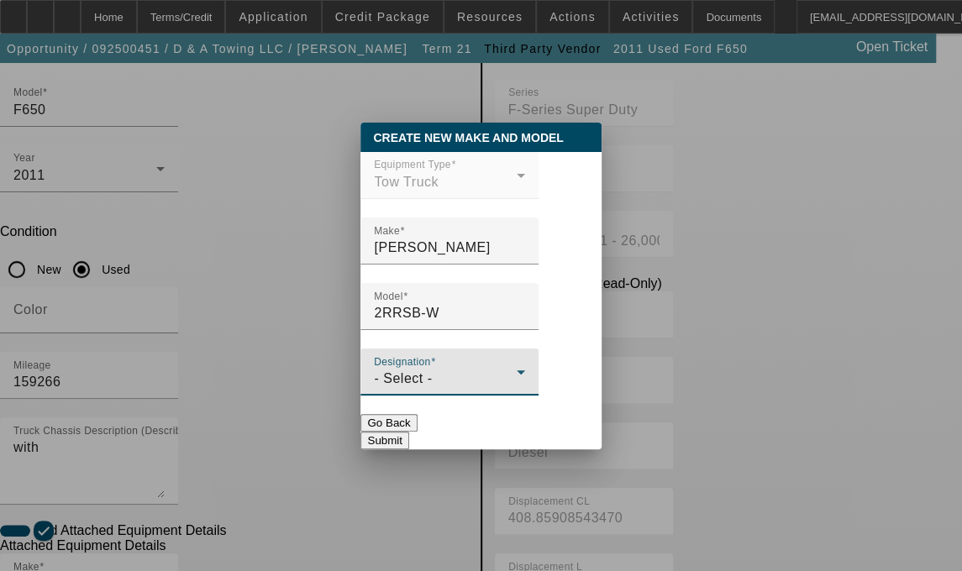
click at [427, 389] on div "- Select -" at bounding box center [445, 379] width 143 height 20
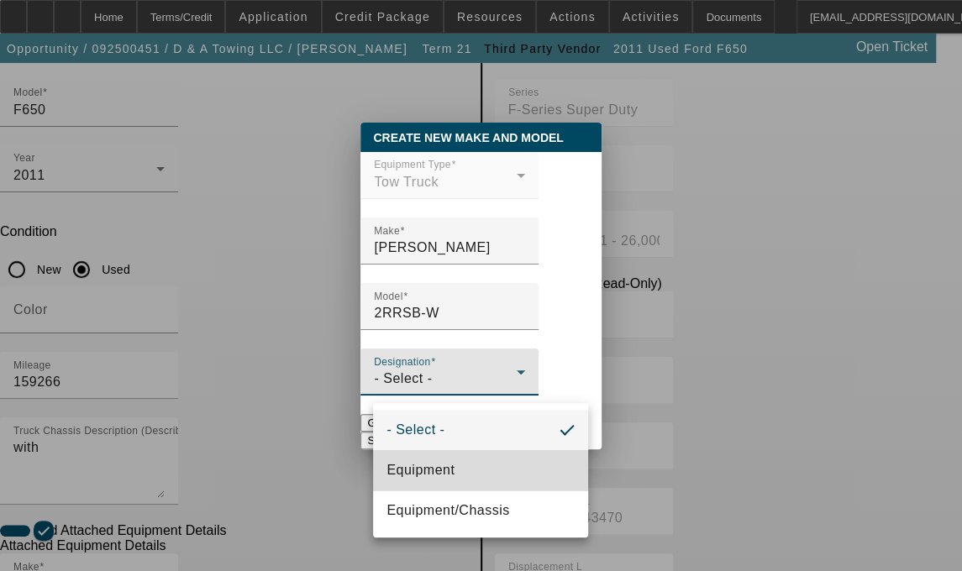
click at [426, 470] on span "Equipment" at bounding box center [421, 470] width 68 height 20
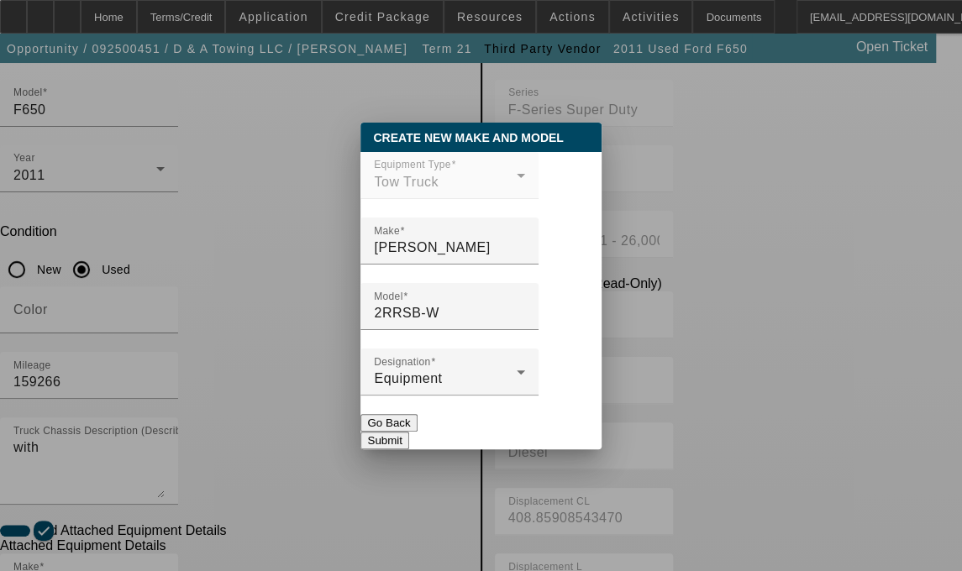
click at [408, 436] on button "Submit" at bounding box center [384, 441] width 48 height 18
click at [265, 474] on div at bounding box center [481, 285] width 962 height 571
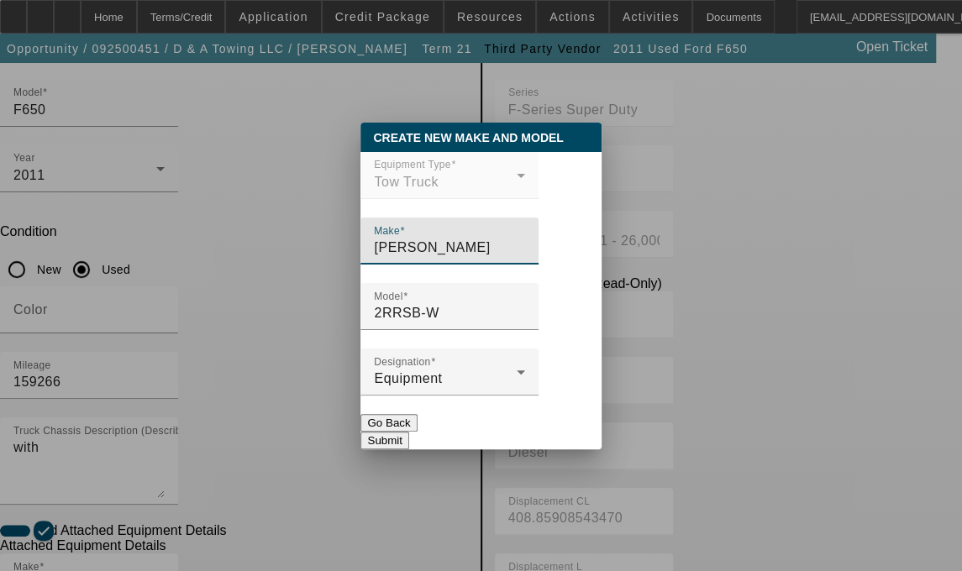
type input "2RRSB-W"
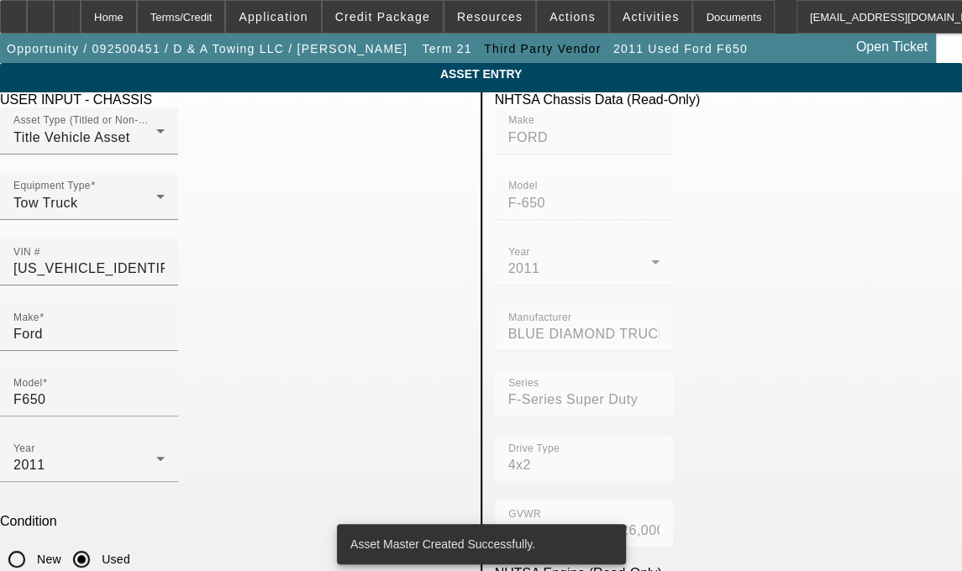
scroll to position [290, 0]
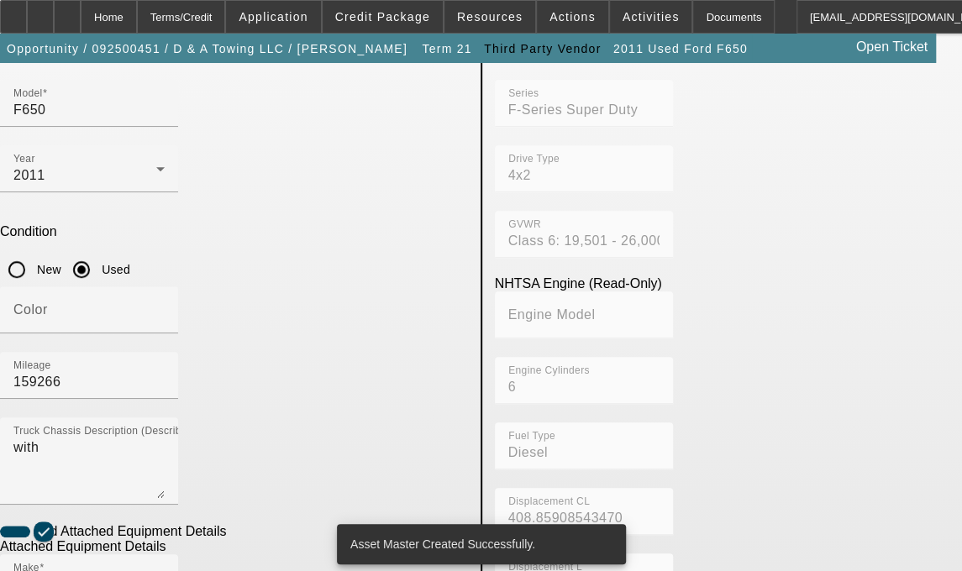
radio input "true"
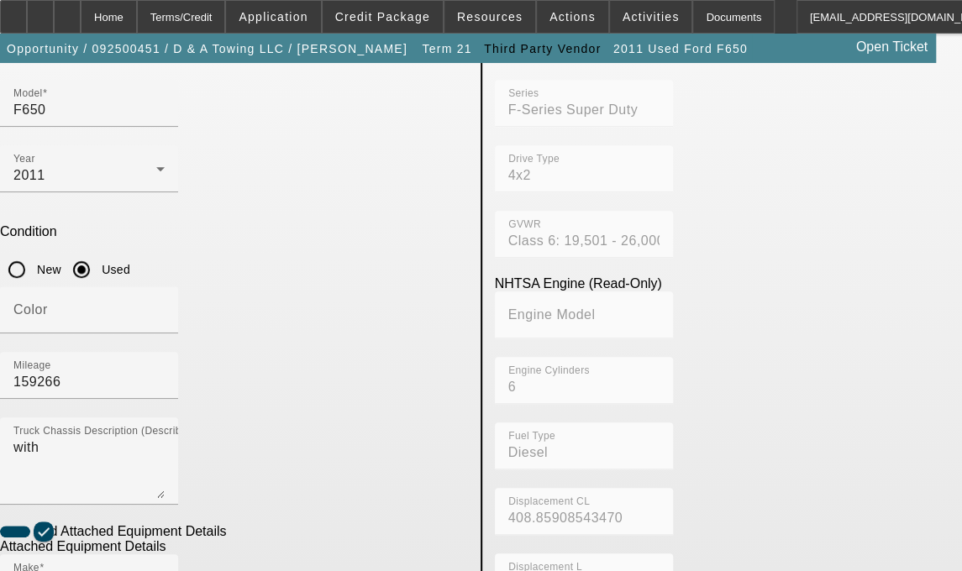
type input "0220002547"
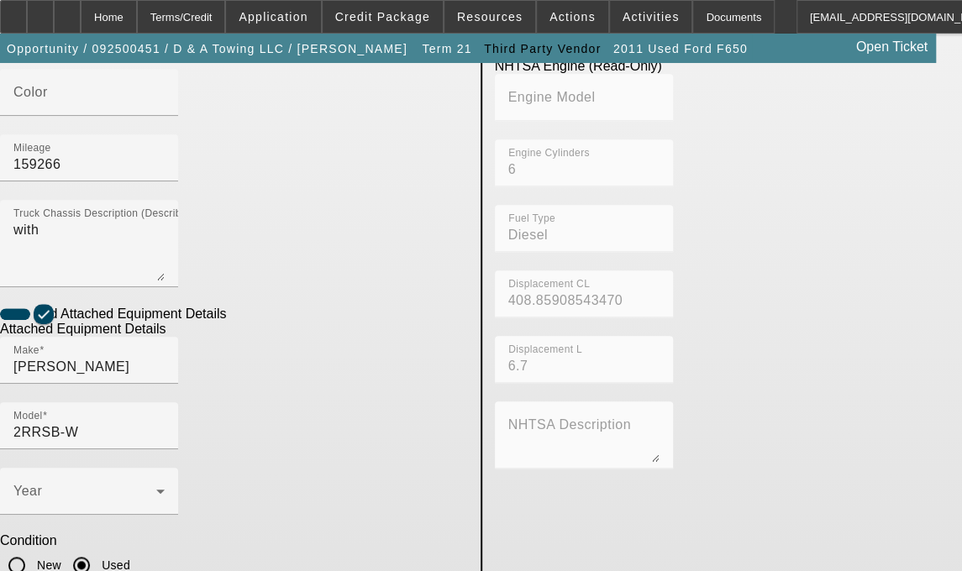
type textarea "includes all accessories, attachments and options"
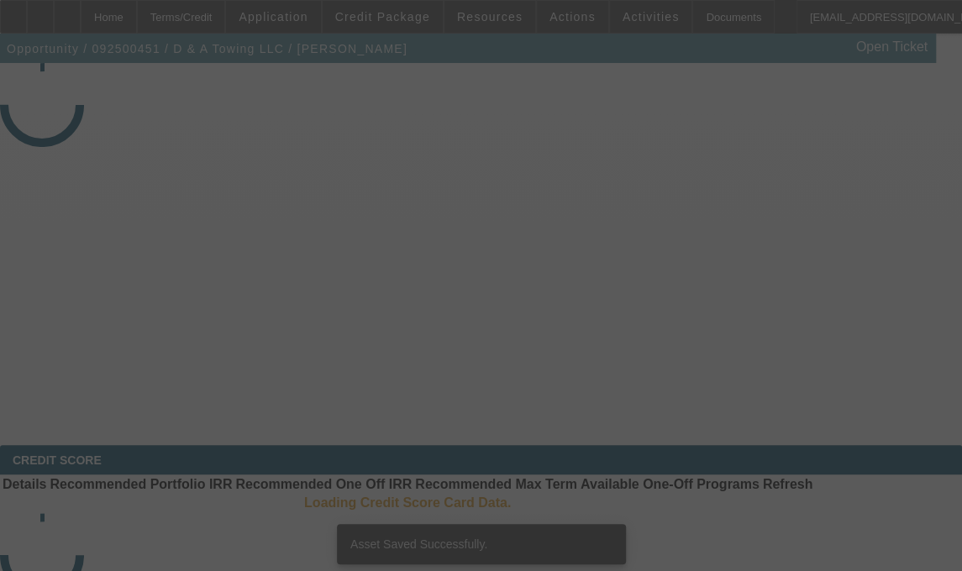
select select "3"
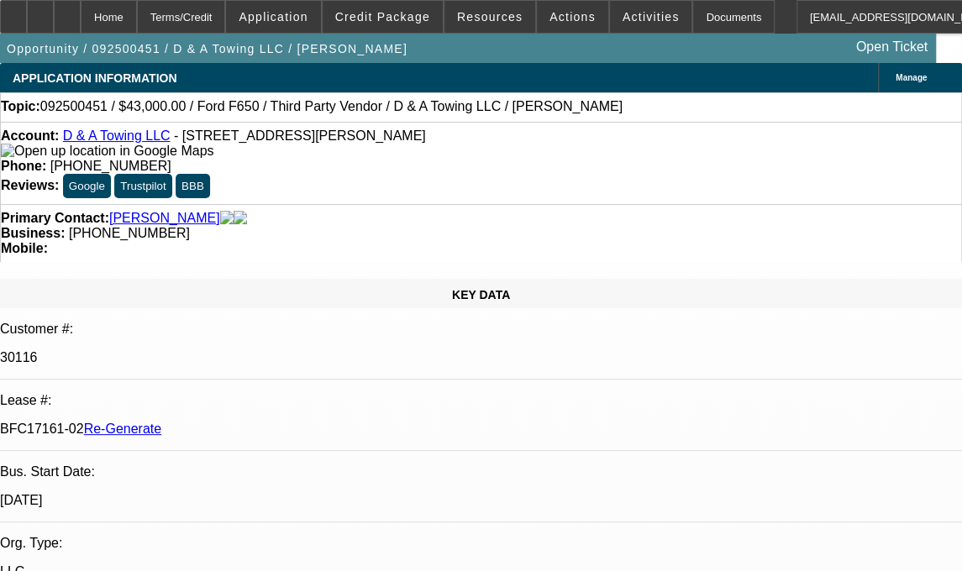
select select "0"
select select "3"
select select "0.15"
select select "16"
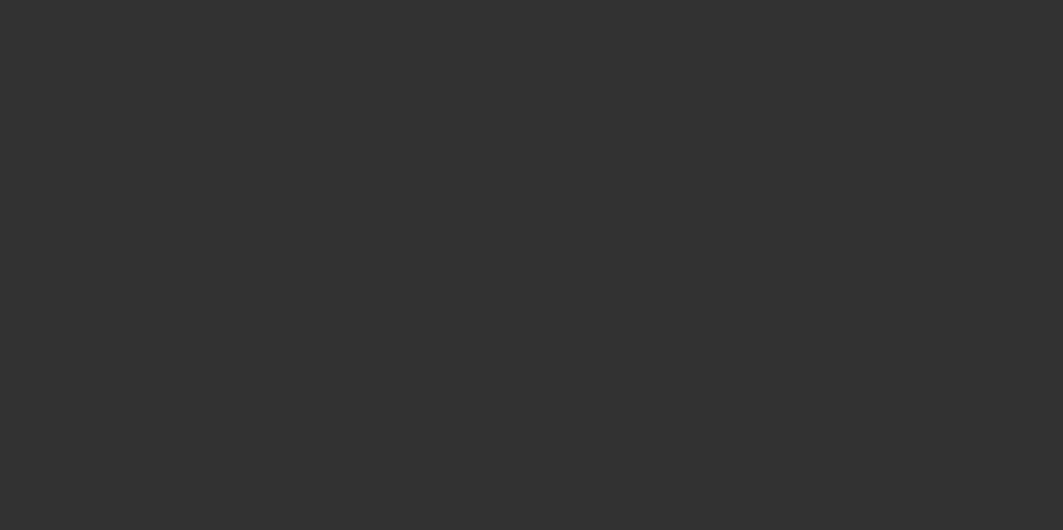
select select "3"
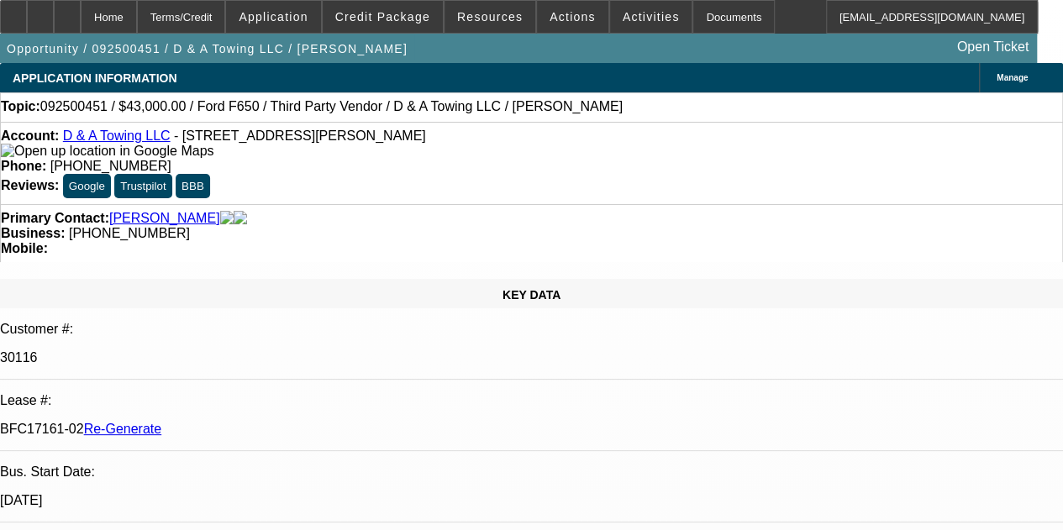
select select "0"
select select "3"
select select "0.15"
select select "16"
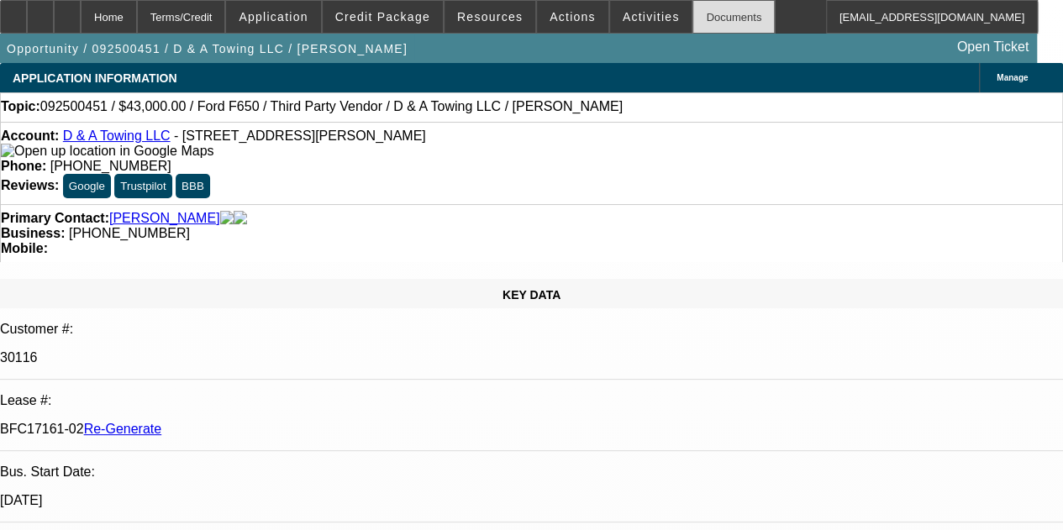
click at [706, 16] on div "Documents" at bounding box center [733, 17] width 82 height 34
click at [81, 24] on div at bounding box center [67, 17] width 27 height 34
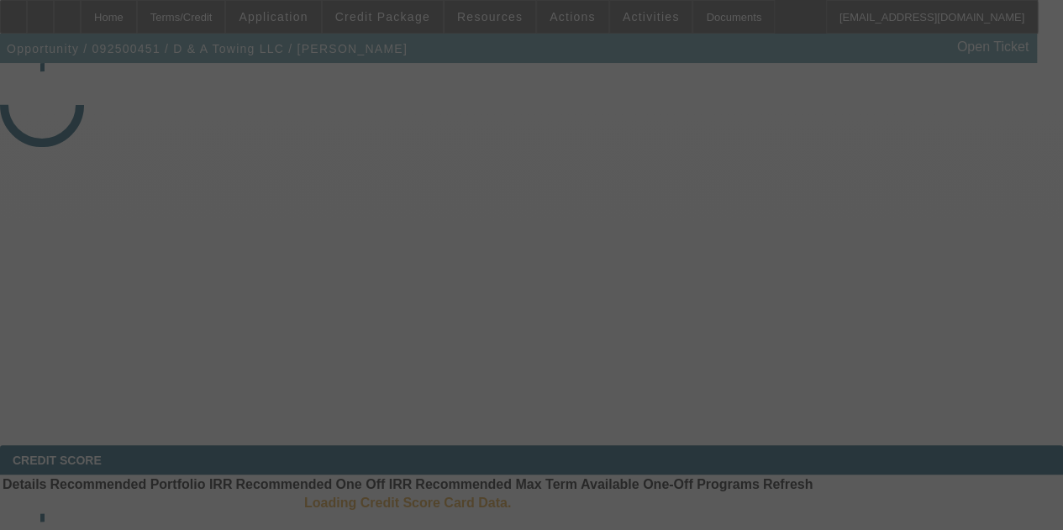
select select "3"
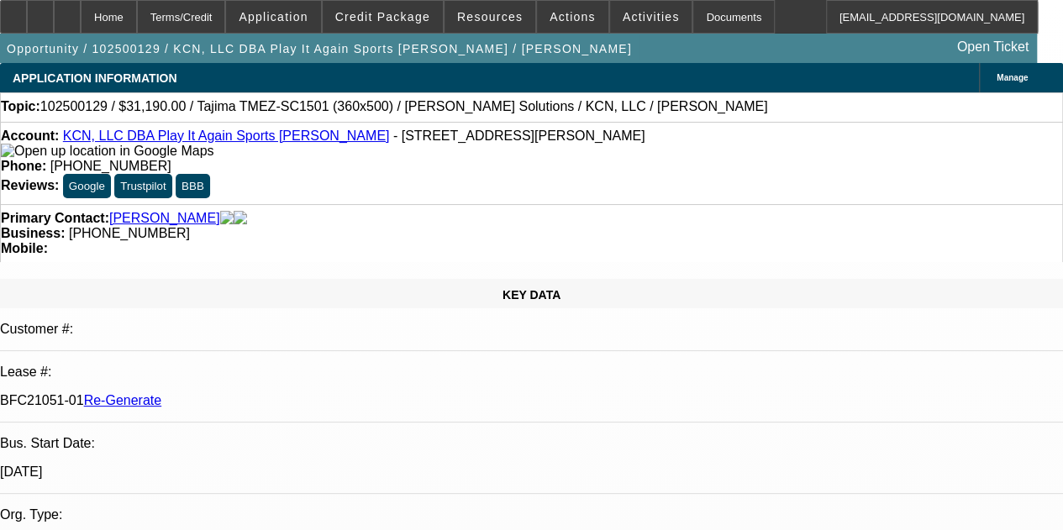
select select "0"
select select "2"
select select "0"
select select "6"
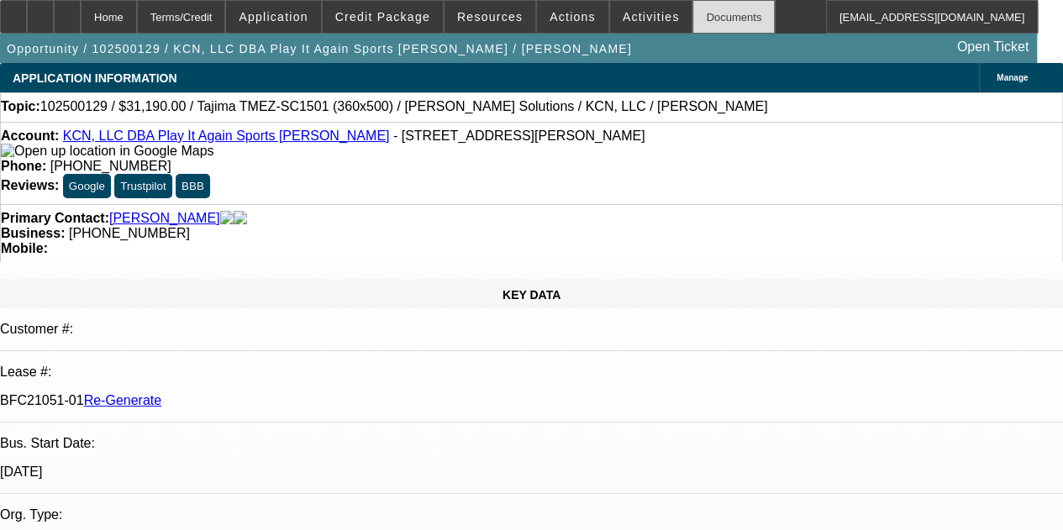
click at [692, 8] on div "Documents" at bounding box center [733, 17] width 82 height 34
click at [67, 11] on icon at bounding box center [67, 11] width 0 height 0
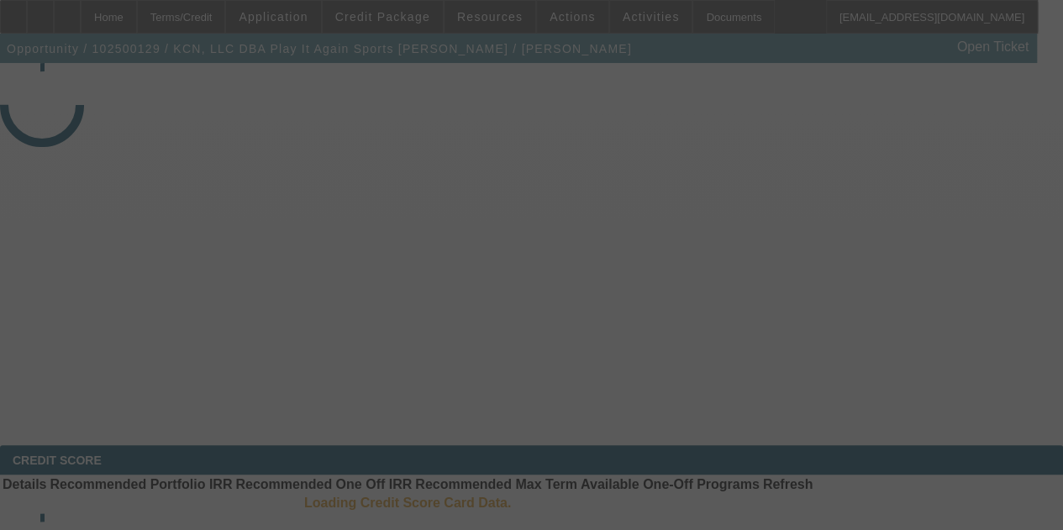
select select "3"
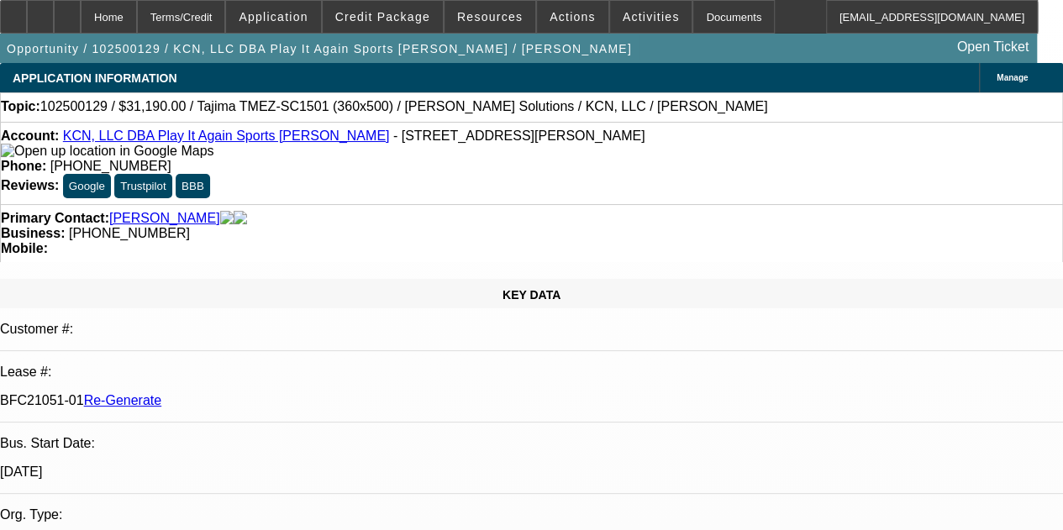
select select "0"
select select "2"
select select "0"
select select "2"
select select "6"
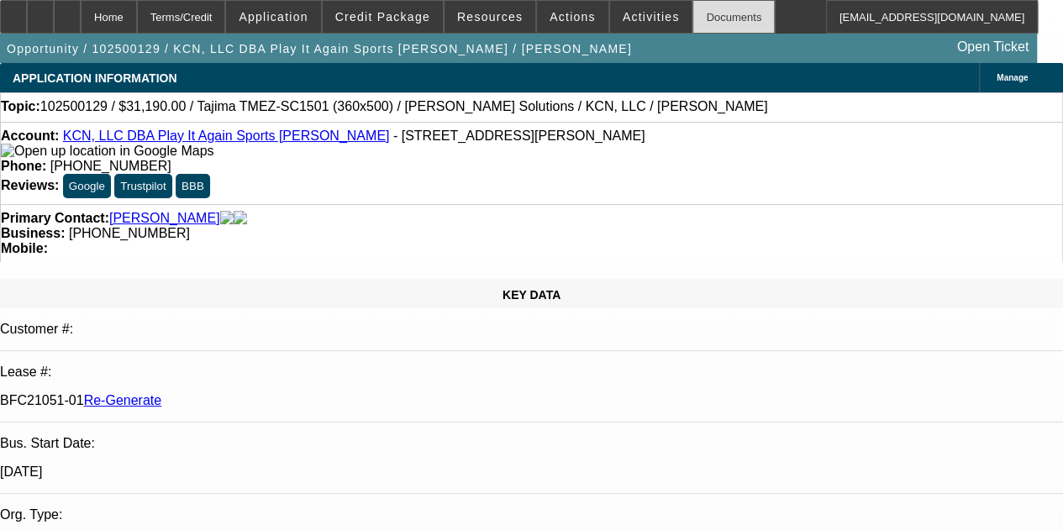
click at [692, 14] on div "Documents" at bounding box center [733, 17] width 82 height 34
click at [563, 20] on span "Actions" at bounding box center [573, 16] width 46 height 13
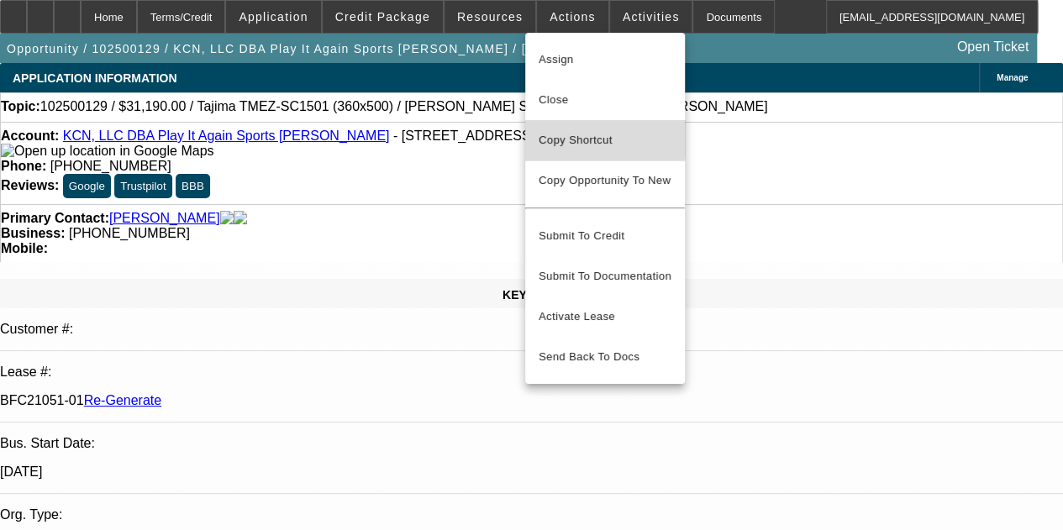
click at [560, 136] on span "Copy Shortcut" at bounding box center [605, 140] width 133 height 20
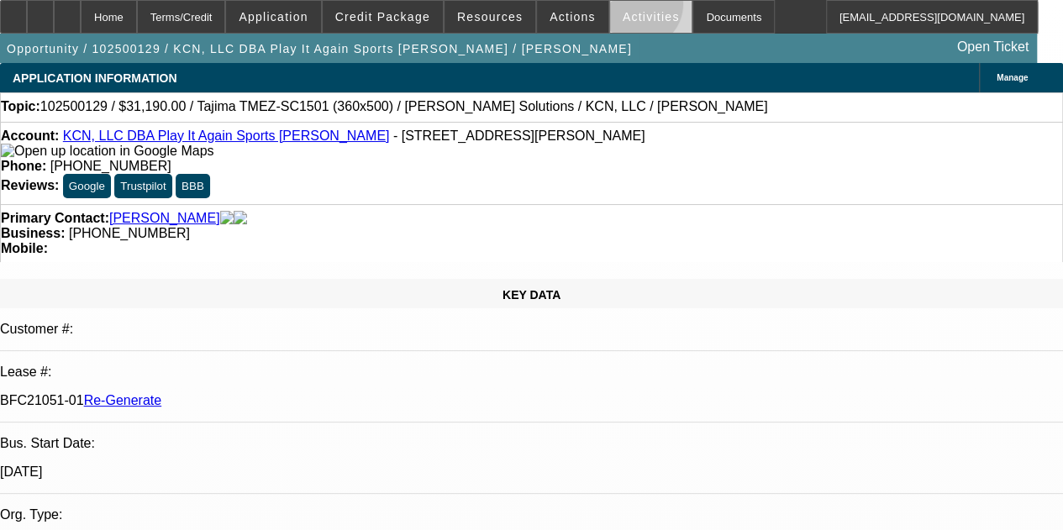
click at [616, 6] on span at bounding box center [651, 17] width 82 height 40
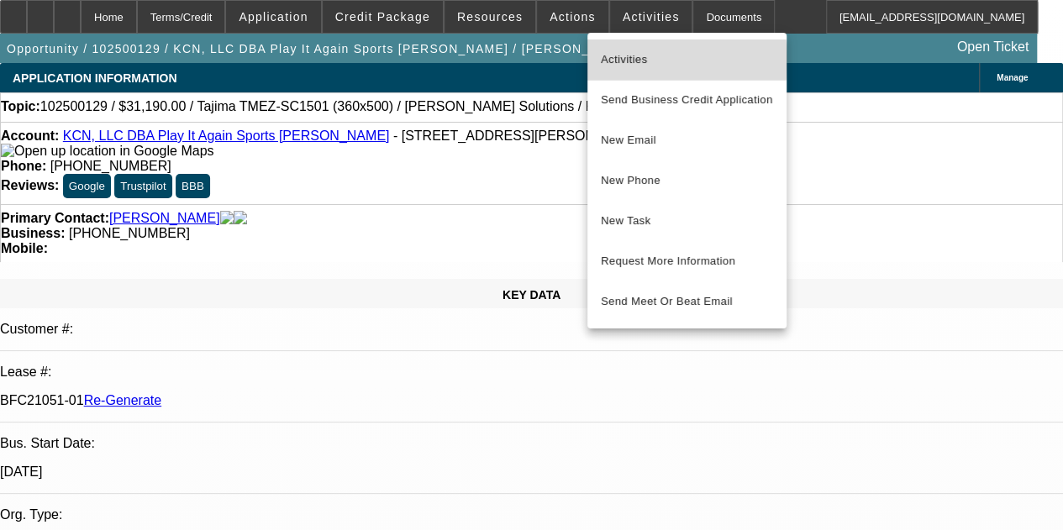
click at [617, 61] on span "Activities" at bounding box center [687, 60] width 172 height 20
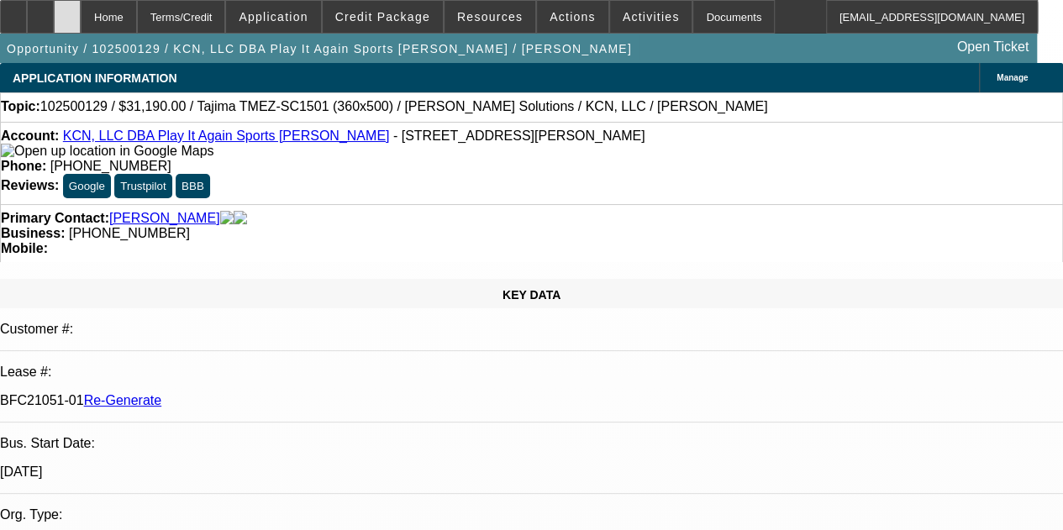
click at [81, 8] on div at bounding box center [67, 17] width 27 height 34
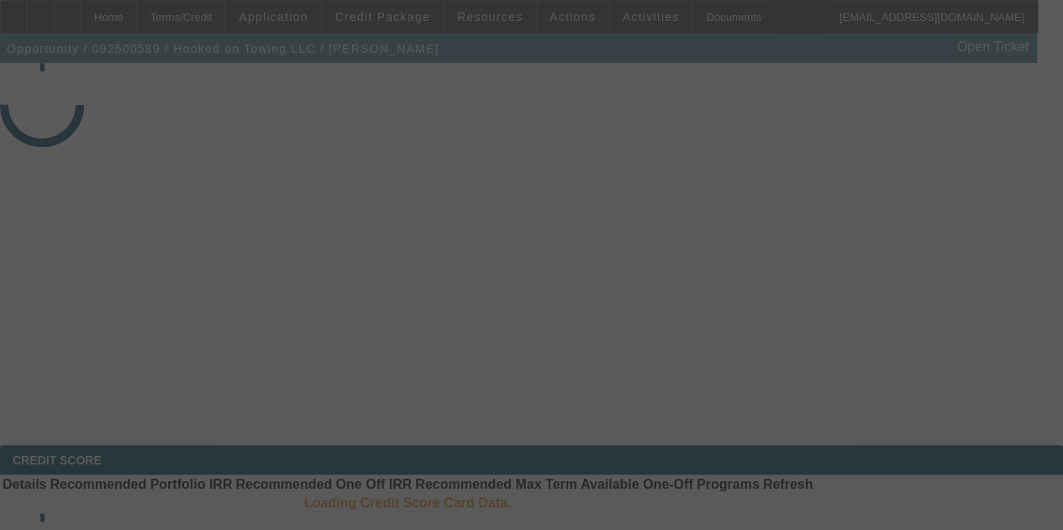
select select "4"
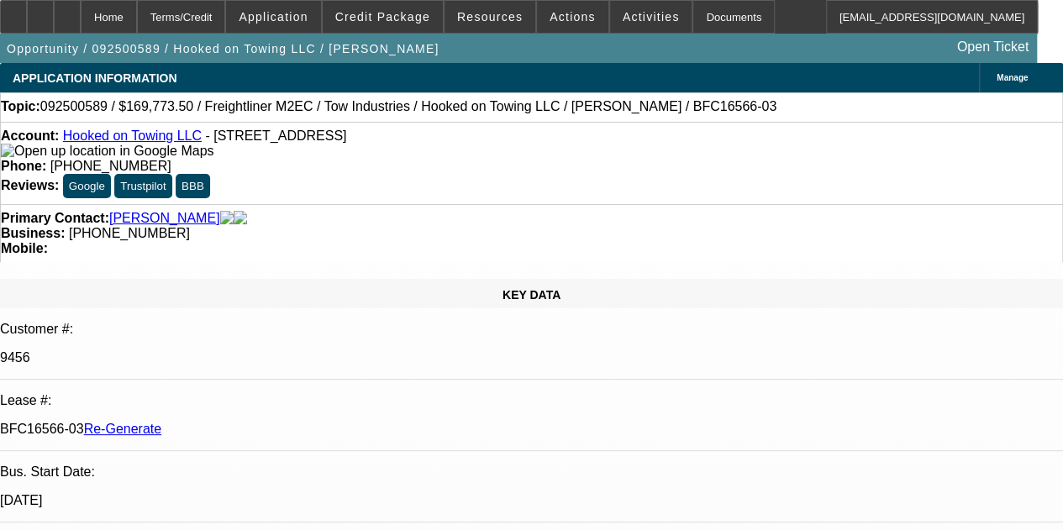
select select "0"
select select "2"
select select "0.1"
select select "4"
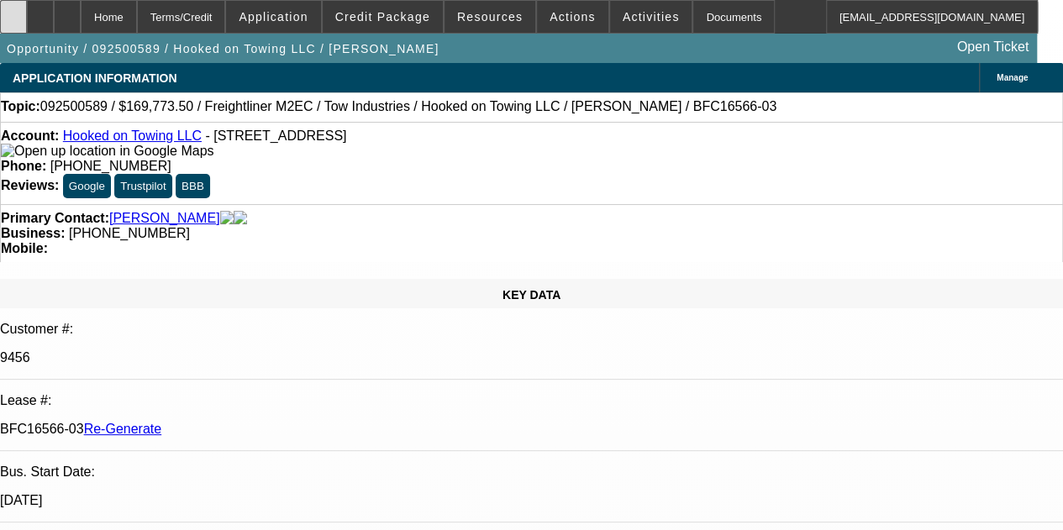
click at [27, 26] on div at bounding box center [13, 17] width 27 height 34
click at [560, 16] on span "Actions" at bounding box center [573, 16] width 46 height 13
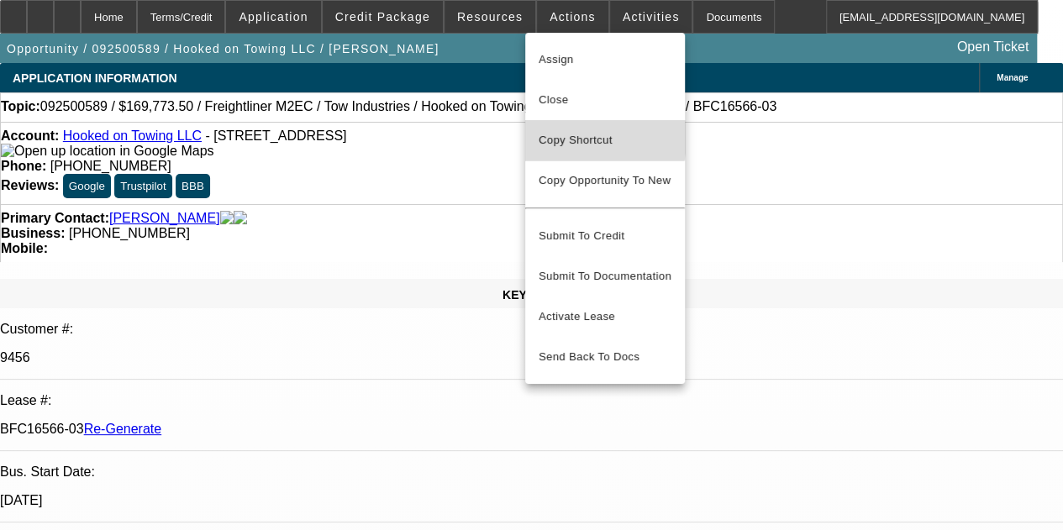
click at [558, 139] on span "Copy Shortcut" at bounding box center [605, 140] width 133 height 20
